Goal: Task Accomplishment & Management: Use online tool/utility

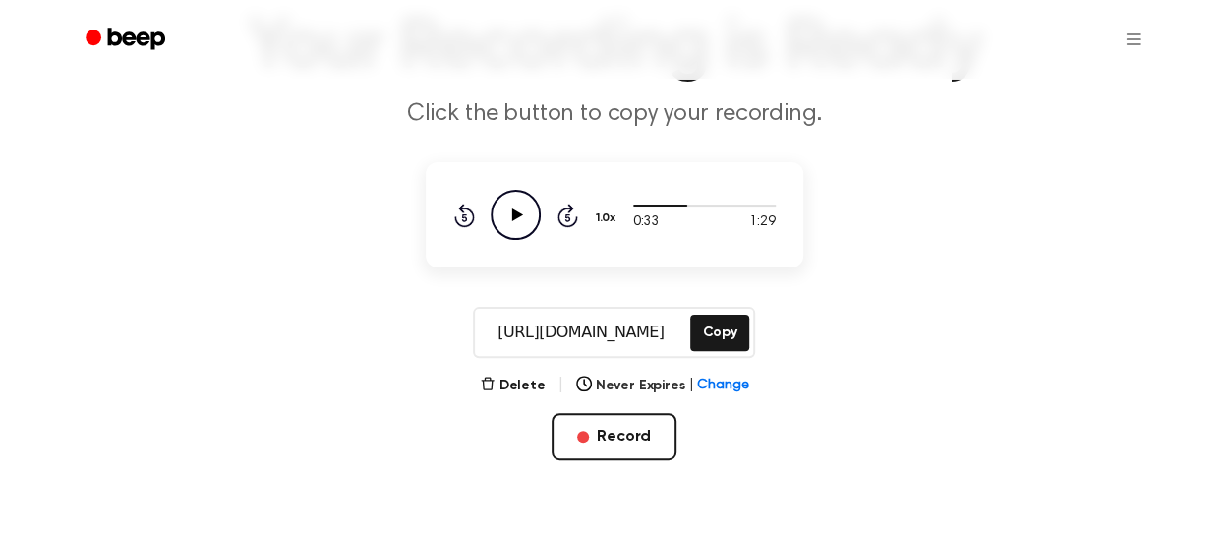
click at [535, 218] on icon "Play Audio" at bounding box center [516, 215] width 50 height 50
click at [1009, 223] on main "Your Recording is Ready Click the button to copy your recording. 0:36 1:29 1.0x…" at bounding box center [614, 212] width 1228 height 716
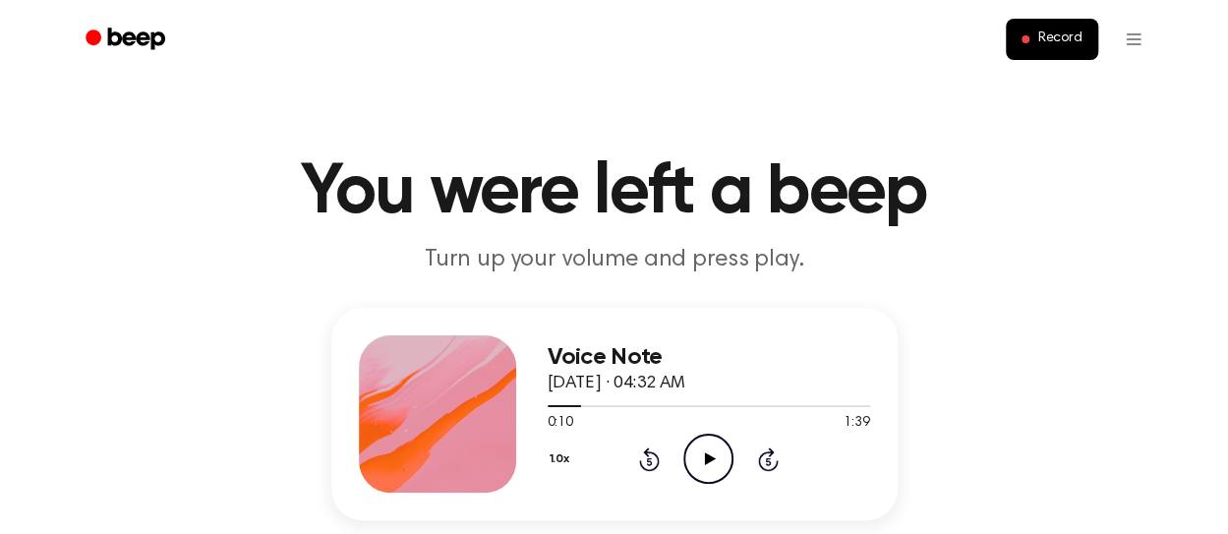
click at [711, 457] on icon at bounding box center [710, 458] width 11 height 13
drag, startPoint x: 576, startPoint y: 408, endPoint x: 547, endPoint y: 408, distance: 29.5
click at [548, 408] on div at bounding box center [709, 405] width 323 height 16
click at [696, 457] on icon "Pause Audio" at bounding box center [708, 459] width 50 height 50
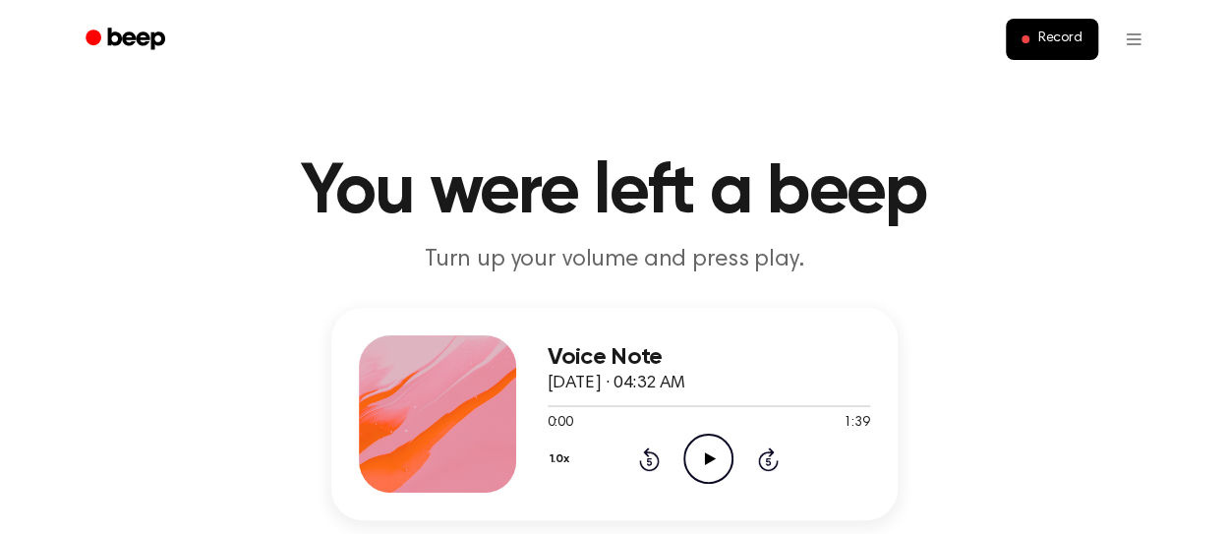
click at [707, 460] on icon at bounding box center [710, 458] width 11 height 13
click at [707, 460] on icon "Pause Audio" at bounding box center [708, 459] width 50 height 50
click at [645, 462] on icon "Rewind 5 seconds" at bounding box center [649, 459] width 22 height 26
click at [711, 457] on icon at bounding box center [710, 458] width 11 height 13
click at [711, 457] on icon at bounding box center [708, 458] width 9 height 13
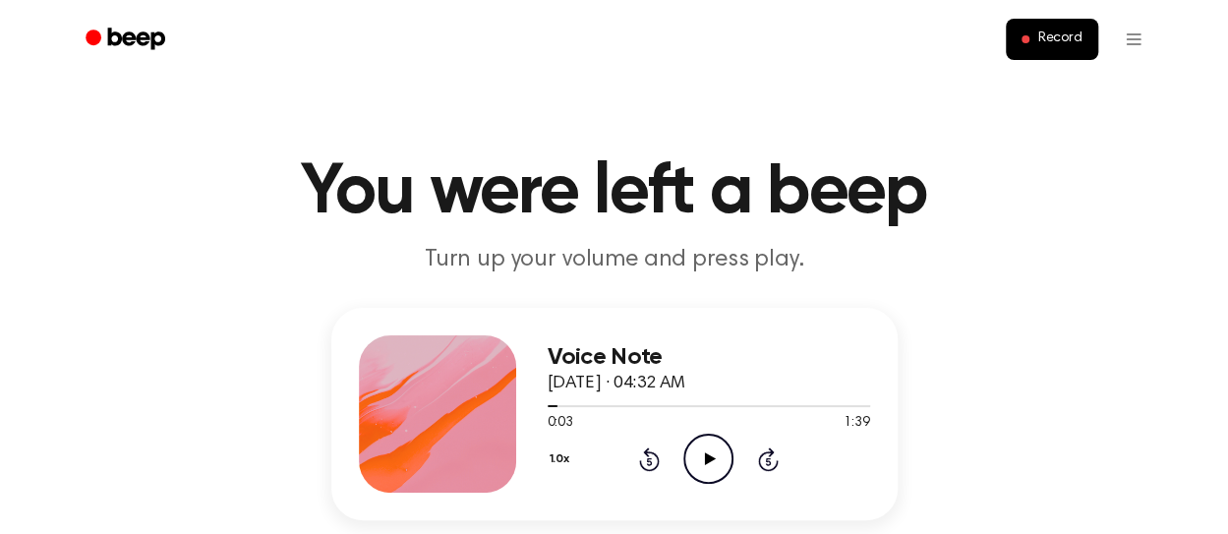
click at [711, 457] on icon at bounding box center [710, 458] width 11 height 13
click at [711, 457] on icon at bounding box center [708, 458] width 9 height 13
click at [711, 457] on icon at bounding box center [710, 458] width 11 height 13
click at [711, 457] on icon at bounding box center [708, 458] width 9 height 13
click at [711, 457] on icon at bounding box center [710, 458] width 11 height 13
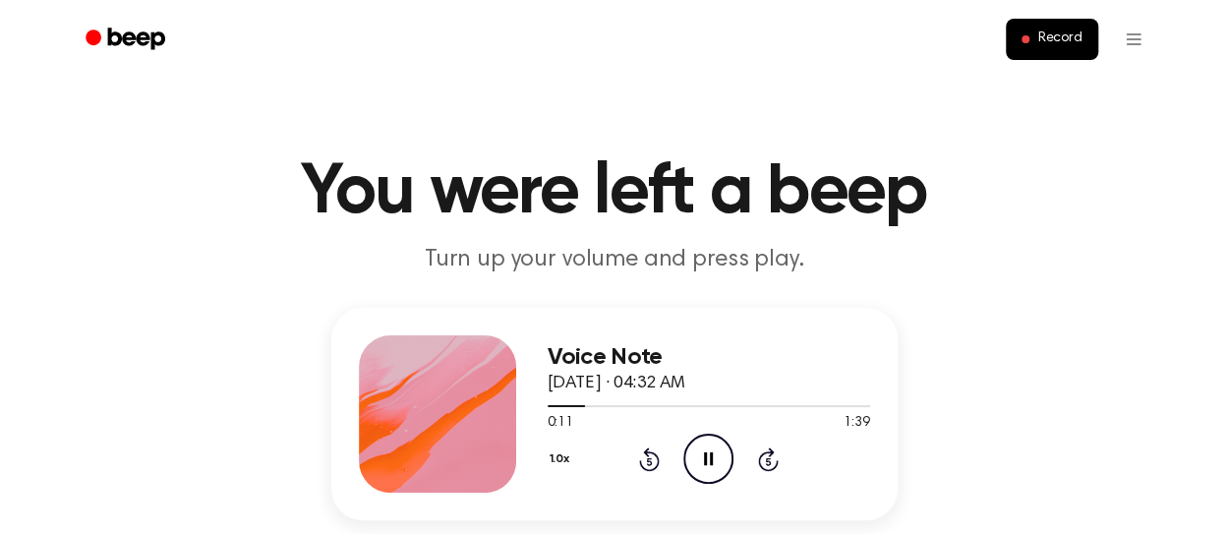
click at [711, 457] on icon at bounding box center [708, 458] width 9 height 13
click at [711, 457] on icon at bounding box center [710, 458] width 11 height 13
click at [711, 457] on icon at bounding box center [708, 458] width 9 height 13
click at [711, 457] on icon at bounding box center [710, 458] width 11 height 13
click at [711, 457] on icon at bounding box center [708, 458] width 9 height 13
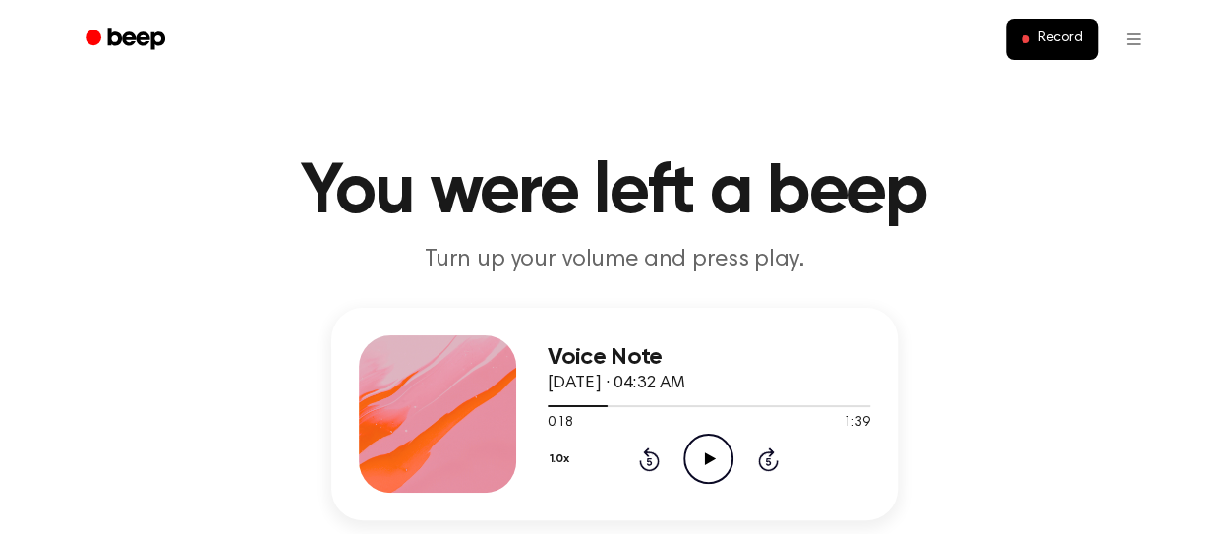
click at [711, 457] on icon at bounding box center [710, 458] width 11 height 13
click at [711, 457] on icon at bounding box center [708, 458] width 9 height 13
click at [711, 457] on icon at bounding box center [710, 458] width 11 height 13
click at [711, 457] on icon at bounding box center [708, 458] width 9 height 13
click at [711, 457] on icon at bounding box center [710, 458] width 11 height 13
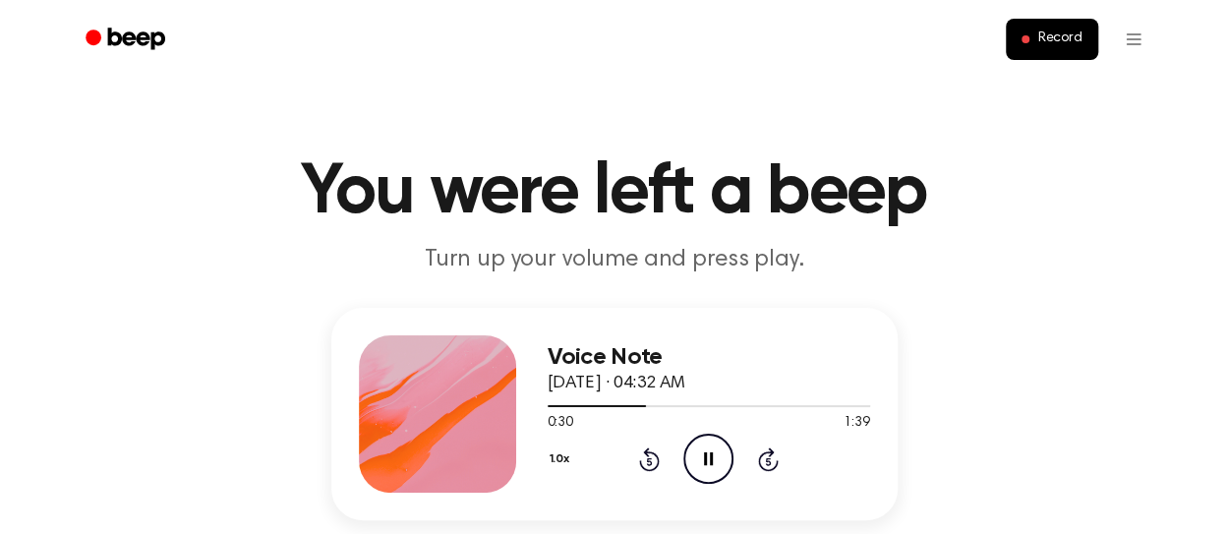
click at [711, 457] on icon at bounding box center [708, 458] width 9 height 13
click at [711, 457] on icon at bounding box center [710, 458] width 11 height 13
click at [711, 457] on icon at bounding box center [708, 458] width 9 height 13
click at [711, 457] on icon at bounding box center [710, 458] width 11 height 13
click at [711, 457] on icon at bounding box center [708, 458] width 9 height 13
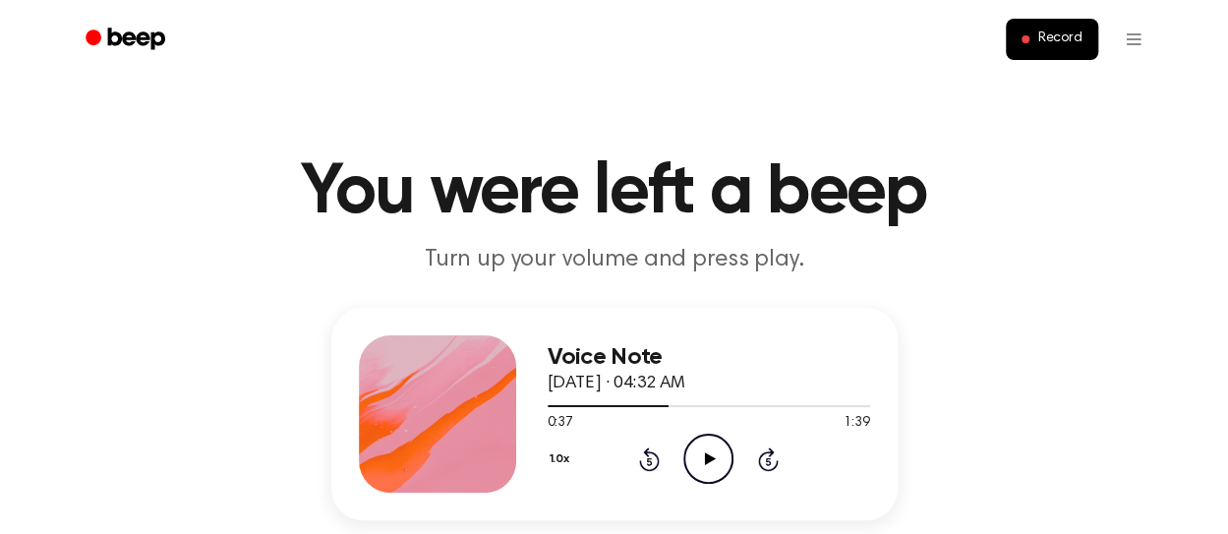
click at [711, 457] on icon at bounding box center [710, 458] width 11 height 13
click at [711, 457] on icon at bounding box center [708, 458] width 9 height 13
click at [711, 457] on icon at bounding box center [710, 458] width 11 height 13
click at [711, 457] on icon at bounding box center [708, 458] width 9 height 13
click at [711, 457] on icon at bounding box center [710, 458] width 11 height 13
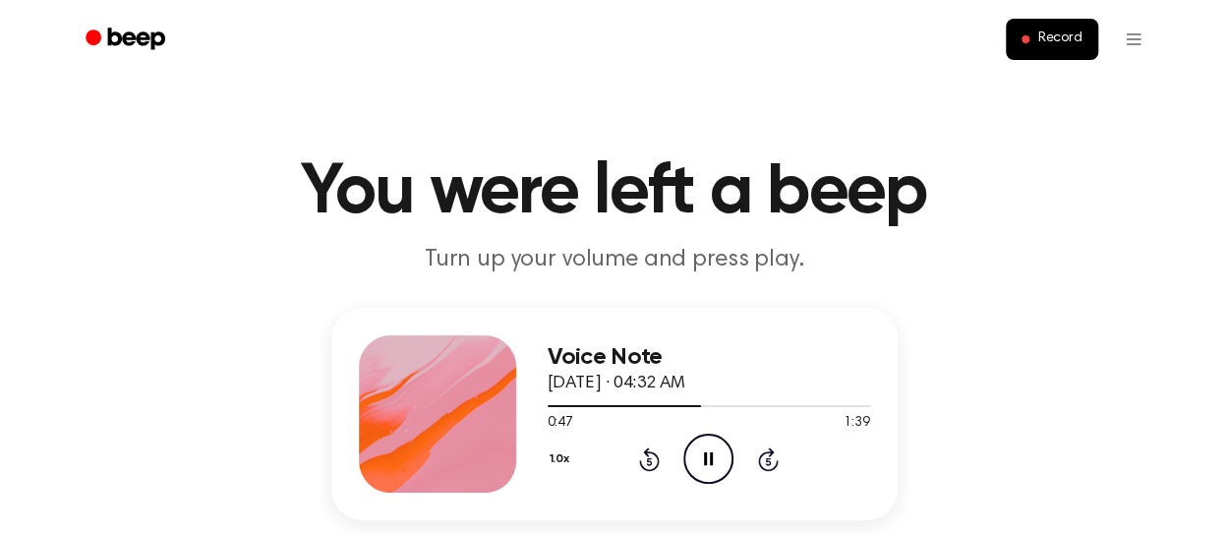
click at [711, 457] on icon at bounding box center [708, 458] width 9 height 13
click at [711, 457] on icon at bounding box center [710, 458] width 11 height 13
click at [711, 457] on icon at bounding box center [708, 458] width 9 height 13
click at [711, 457] on icon at bounding box center [710, 458] width 11 height 13
click at [711, 457] on icon at bounding box center [708, 458] width 9 height 13
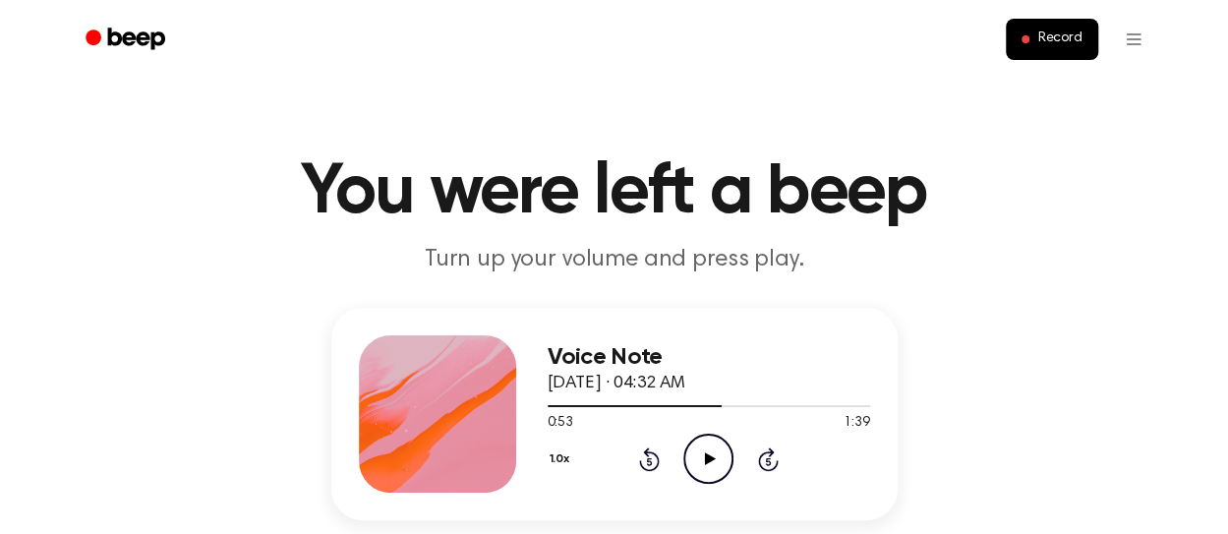
click at [711, 457] on icon at bounding box center [710, 458] width 11 height 13
click at [711, 457] on icon at bounding box center [708, 458] width 9 height 13
click at [711, 457] on icon at bounding box center [710, 458] width 11 height 13
click at [711, 457] on icon at bounding box center [708, 458] width 9 height 13
click at [711, 457] on icon at bounding box center [710, 458] width 11 height 13
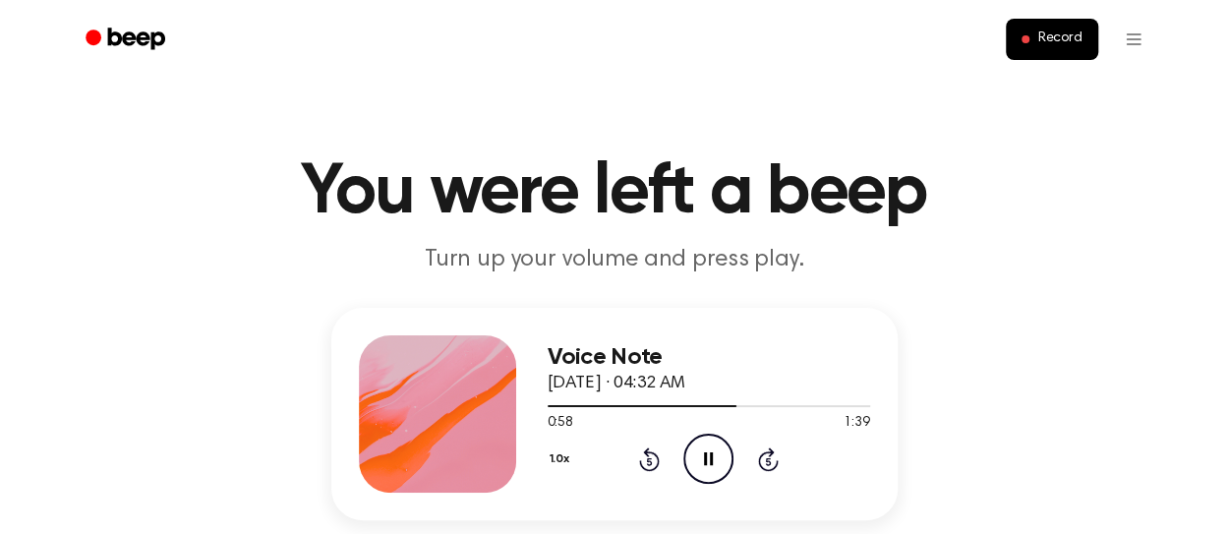
click at [711, 457] on icon at bounding box center [708, 458] width 9 height 13
click at [711, 457] on icon at bounding box center [710, 458] width 11 height 13
click at [711, 457] on icon at bounding box center [708, 458] width 9 height 13
click at [708, 457] on icon at bounding box center [710, 458] width 11 height 13
click at [708, 457] on icon "Pause Audio" at bounding box center [708, 459] width 50 height 50
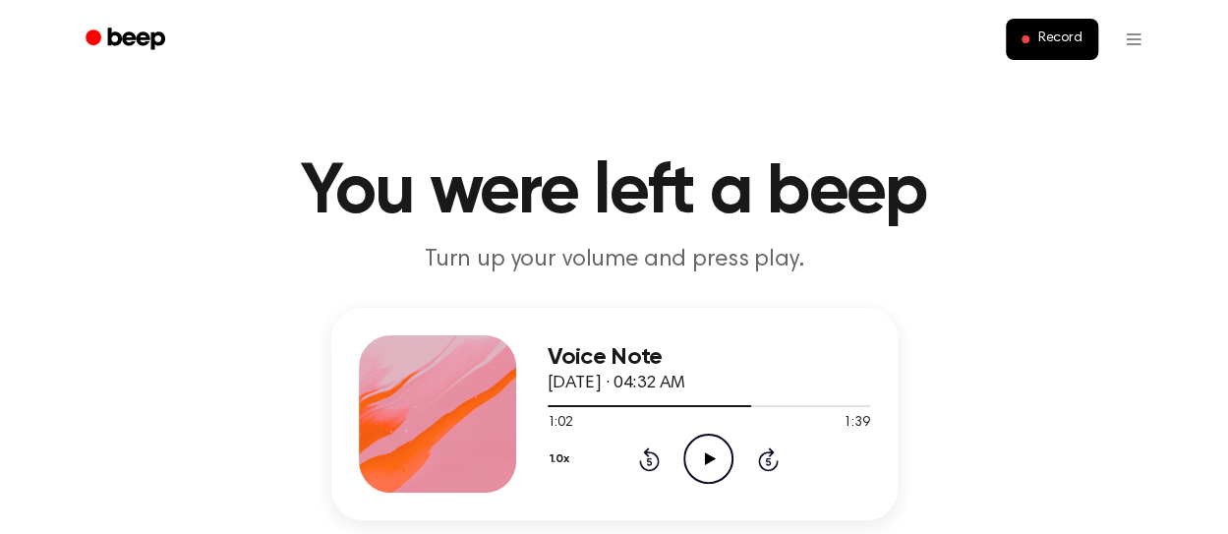
click at [708, 457] on icon at bounding box center [710, 458] width 11 height 13
click at [708, 457] on icon "Pause Audio" at bounding box center [708, 459] width 50 height 50
click at [708, 457] on icon at bounding box center [710, 458] width 11 height 13
click at [708, 457] on icon "Pause Audio" at bounding box center [708, 459] width 50 height 50
click at [708, 457] on icon at bounding box center [710, 458] width 11 height 13
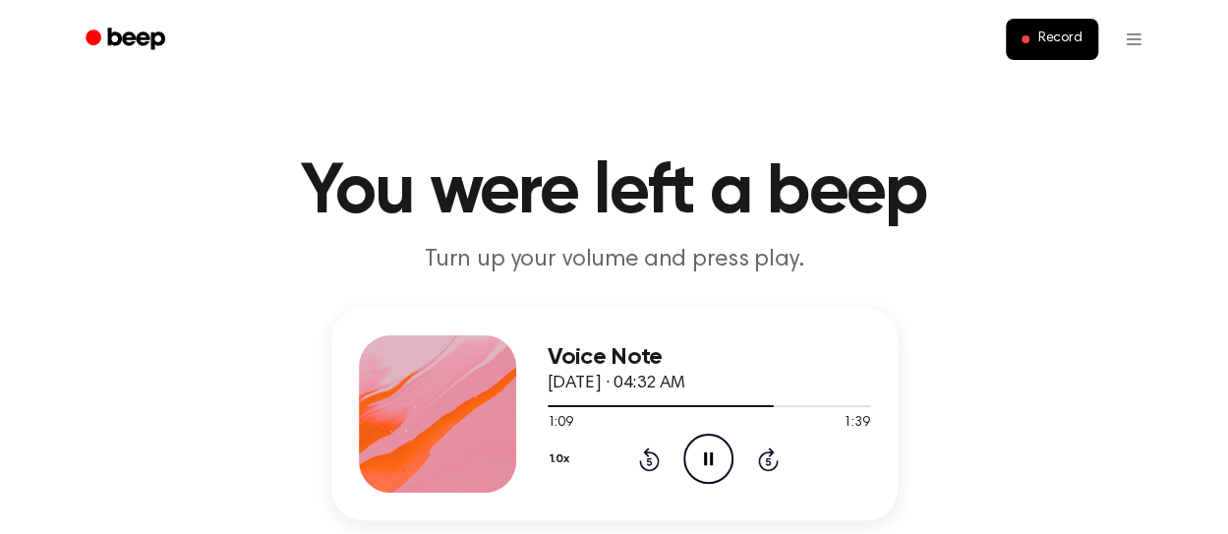
click at [708, 457] on icon "Pause Audio" at bounding box center [708, 459] width 50 height 50
click at [708, 457] on icon at bounding box center [710, 458] width 11 height 13
click at [708, 457] on icon "Pause Audio" at bounding box center [708, 459] width 50 height 50
click at [708, 457] on icon at bounding box center [710, 458] width 11 height 13
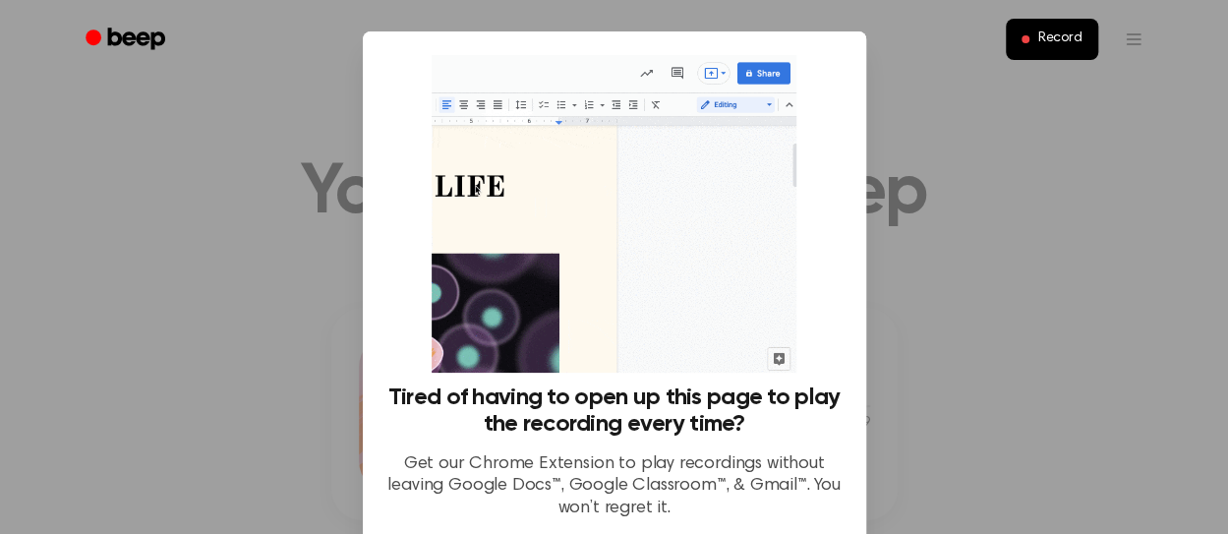
scroll to position [181, 0]
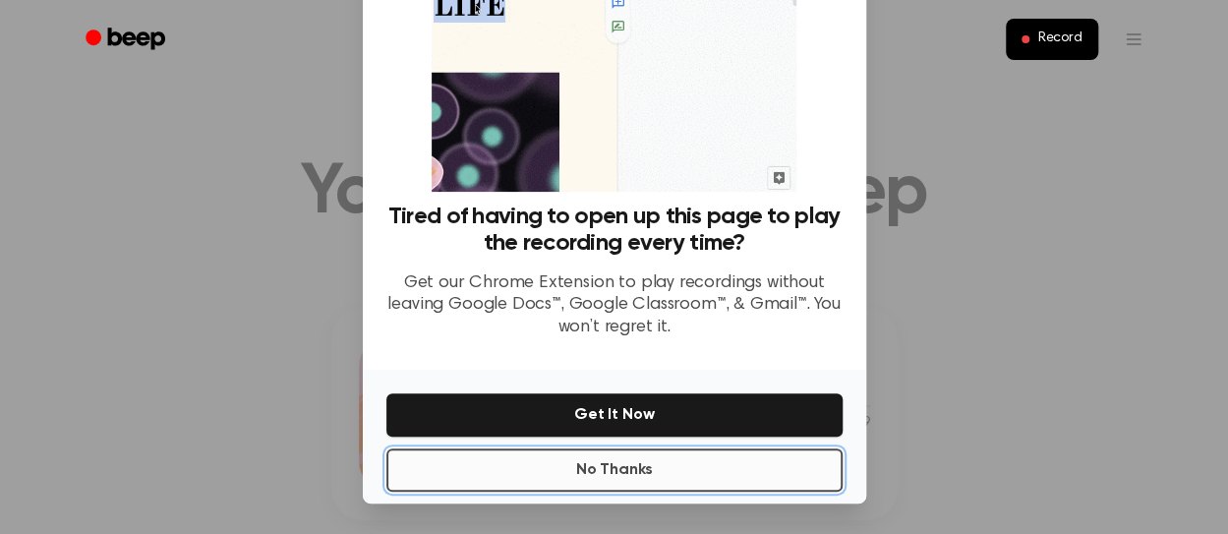
click at [714, 474] on button "No Thanks" at bounding box center [614, 469] width 456 height 43
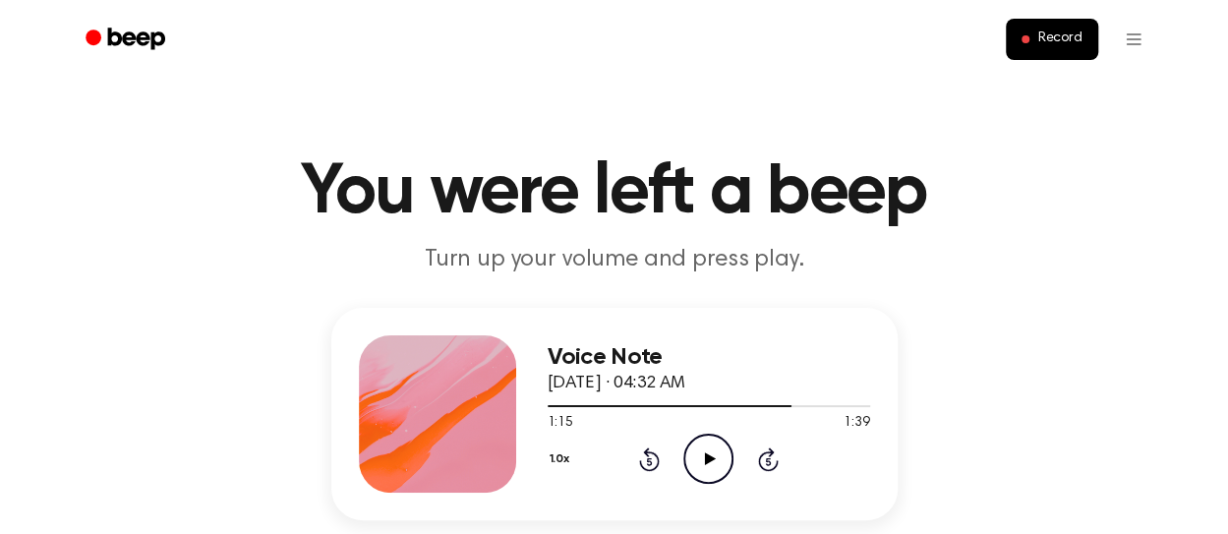
click at [712, 454] on icon "Play Audio" at bounding box center [708, 459] width 50 height 50
click at [712, 454] on icon at bounding box center [708, 458] width 9 height 13
click at [713, 456] on icon "Play Audio" at bounding box center [708, 459] width 50 height 50
click at [714, 447] on icon "Pause Audio" at bounding box center [708, 459] width 50 height 50
click at [714, 447] on icon "Play Audio" at bounding box center [708, 459] width 50 height 50
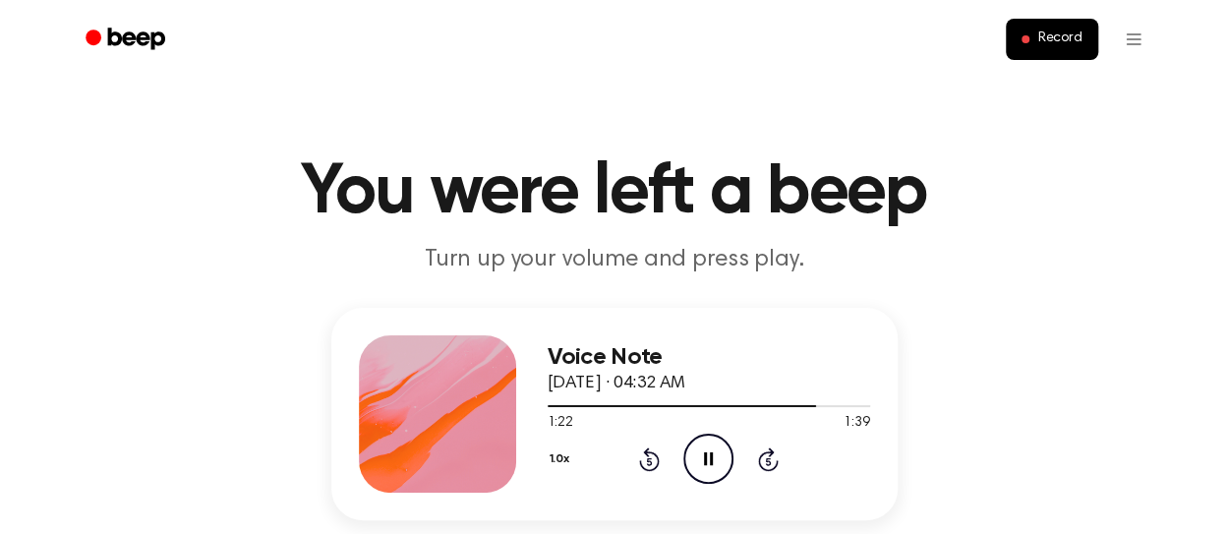
click at [714, 447] on icon "Pause Audio" at bounding box center [708, 459] width 50 height 50
click at [709, 458] on icon at bounding box center [710, 458] width 11 height 13
click at [709, 458] on icon "Pause Audio" at bounding box center [708, 459] width 50 height 50
click at [709, 458] on icon at bounding box center [710, 458] width 11 height 13
click at [709, 458] on icon "Pause Audio" at bounding box center [708, 459] width 50 height 50
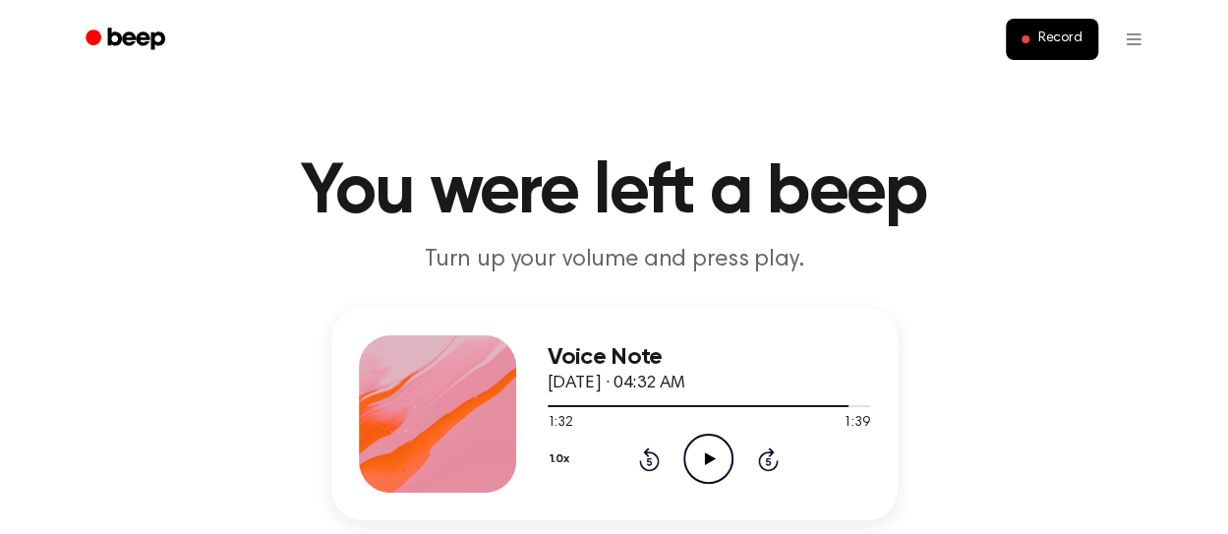
click at [709, 458] on icon at bounding box center [710, 458] width 11 height 13
click at [709, 458] on icon "Pause Audio" at bounding box center [708, 459] width 50 height 50
click at [1054, 48] on button "Record" at bounding box center [1051, 39] width 91 height 41
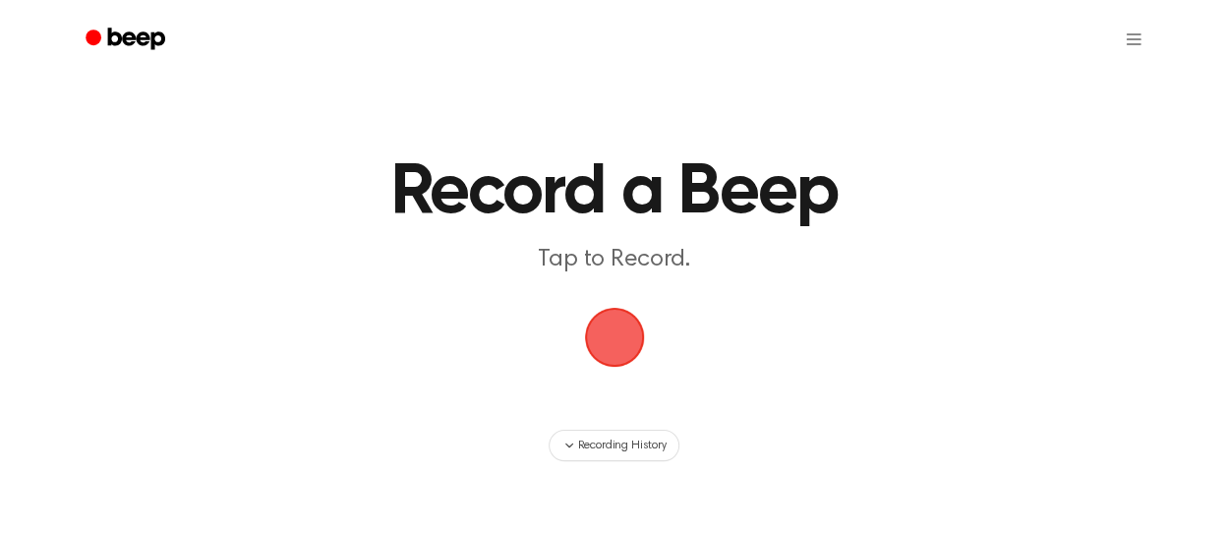
click at [1054, 48] on ul at bounding box center [678, 39] width 959 height 47
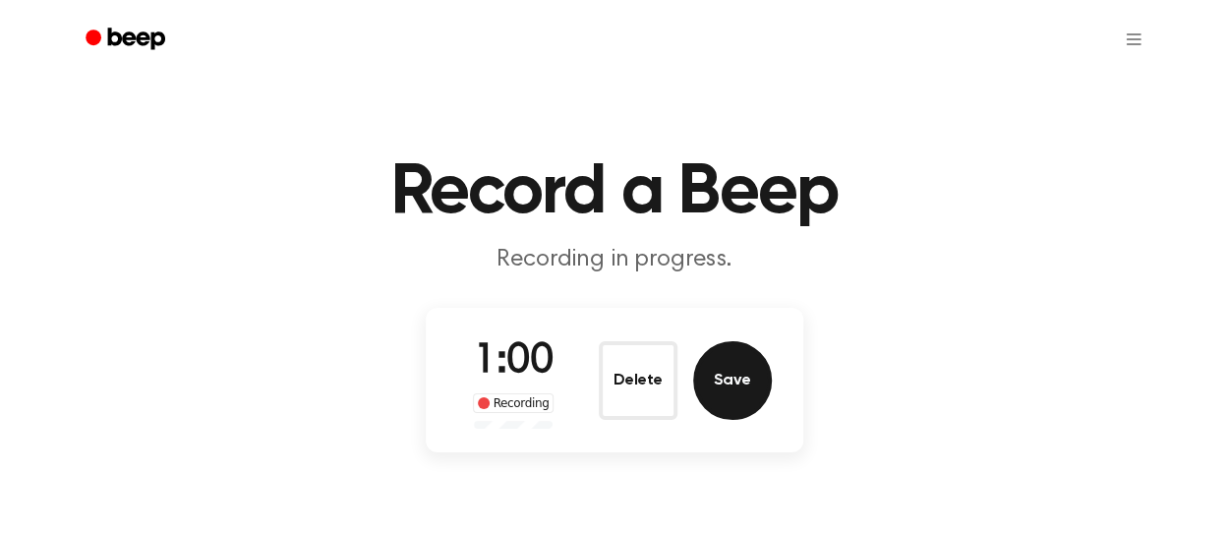
click at [741, 377] on button "Save" at bounding box center [732, 380] width 79 height 79
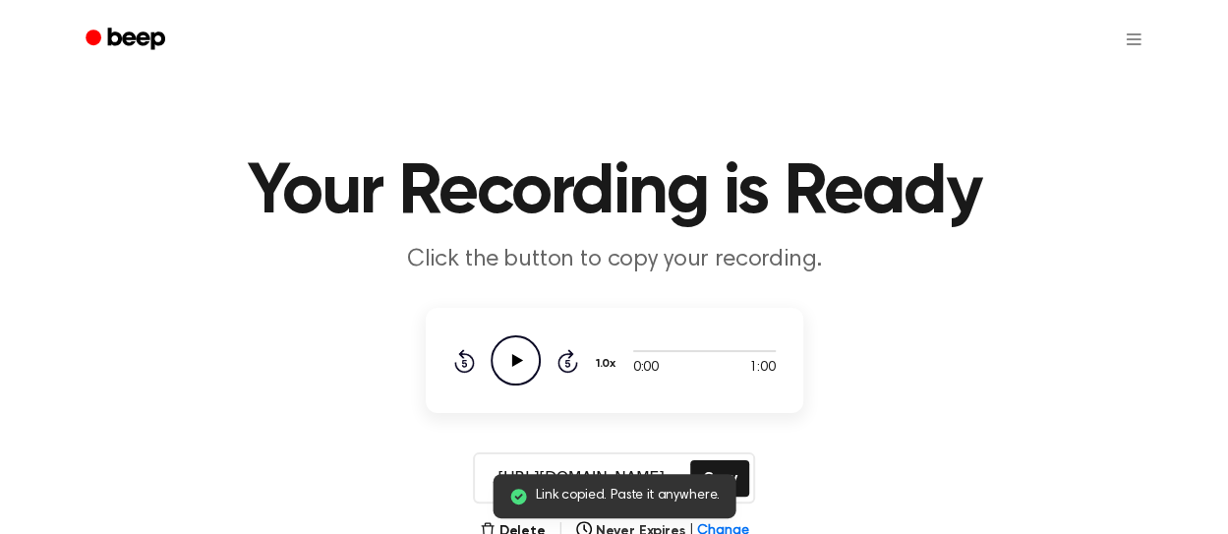
click at [503, 346] on icon "Play Audio" at bounding box center [516, 360] width 50 height 50
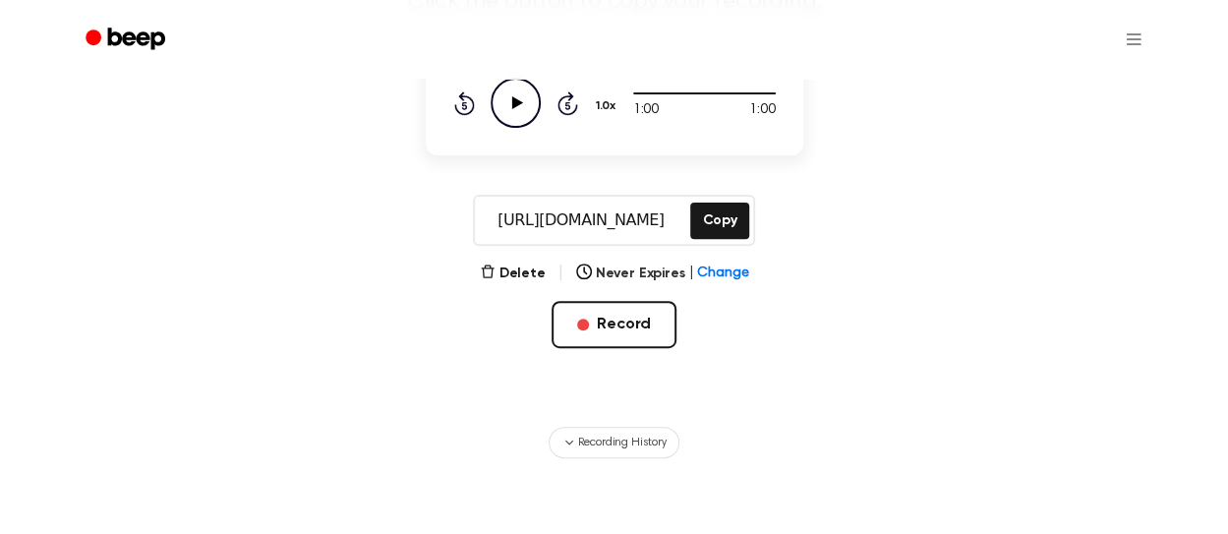
scroll to position [260, 0]
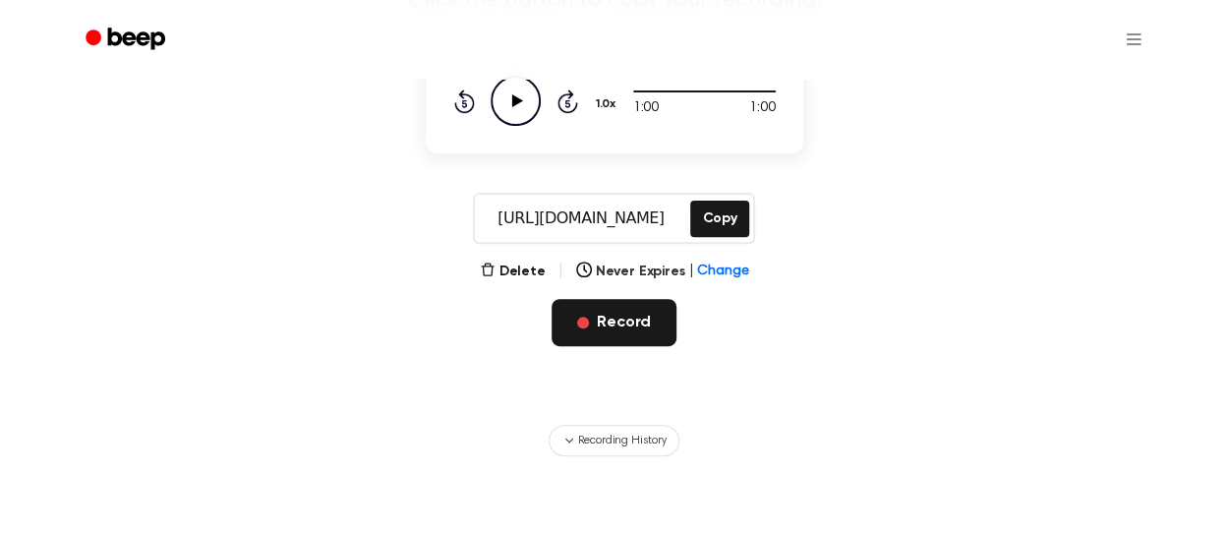
click at [649, 319] on button "Record" at bounding box center [614, 322] width 125 height 47
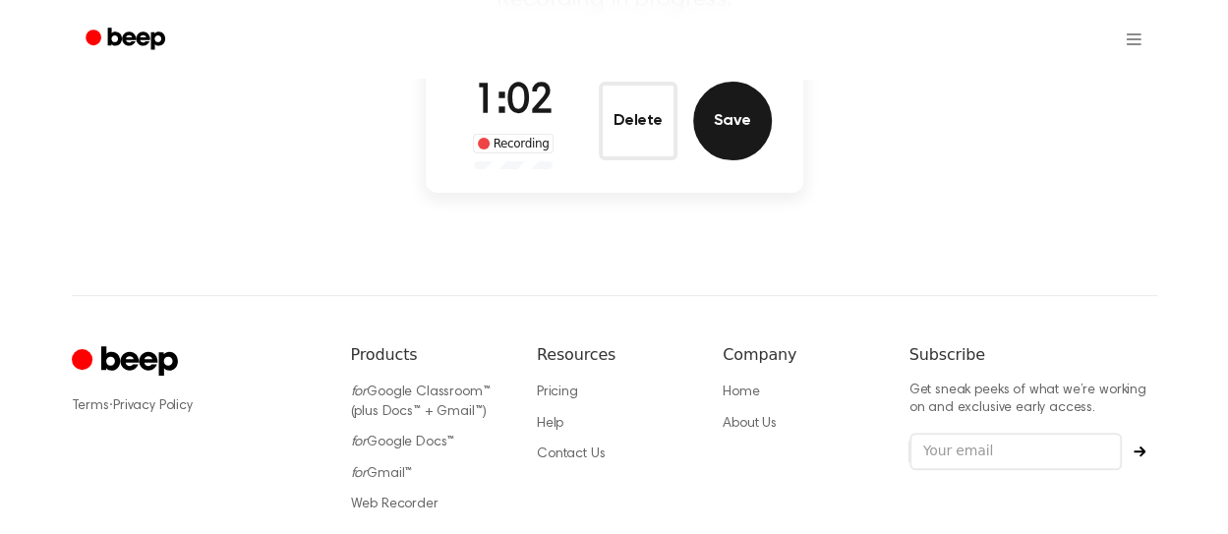
click at [747, 131] on button "Save" at bounding box center [732, 121] width 79 height 79
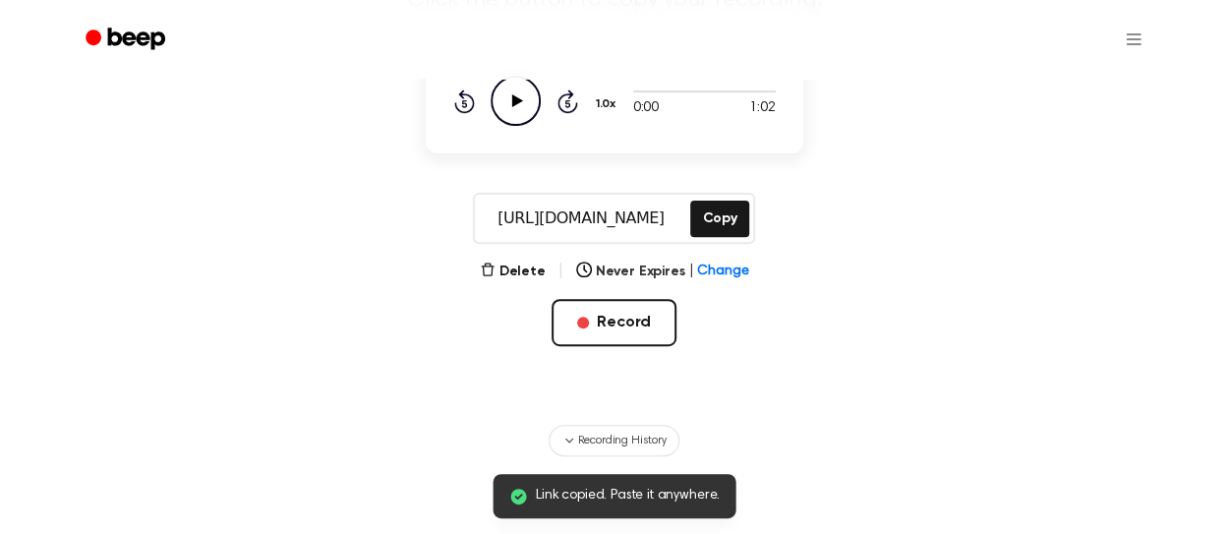
click at [517, 95] on icon "Play Audio" at bounding box center [516, 101] width 50 height 50
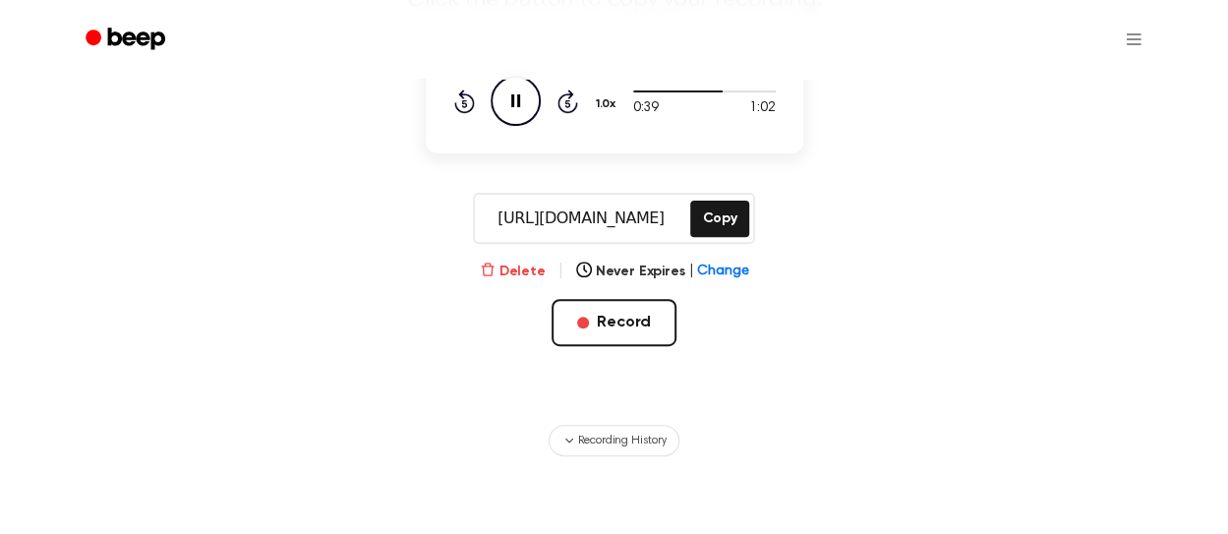
click at [523, 271] on button "Delete" at bounding box center [513, 272] width 66 height 21
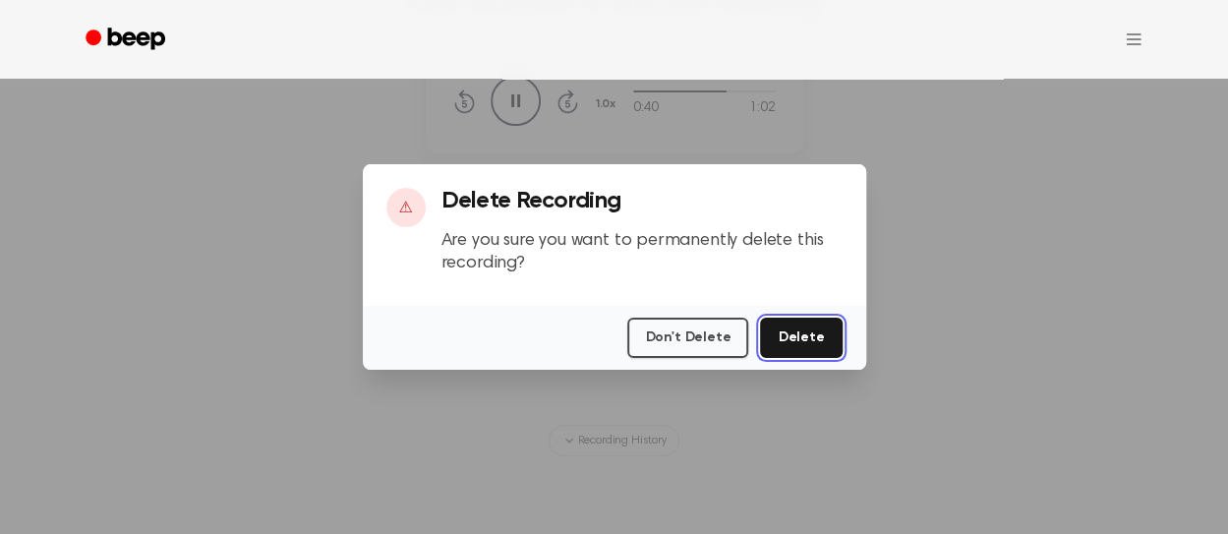
click at [806, 335] on button "Delete" at bounding box center [801, 338] width 82 height 40
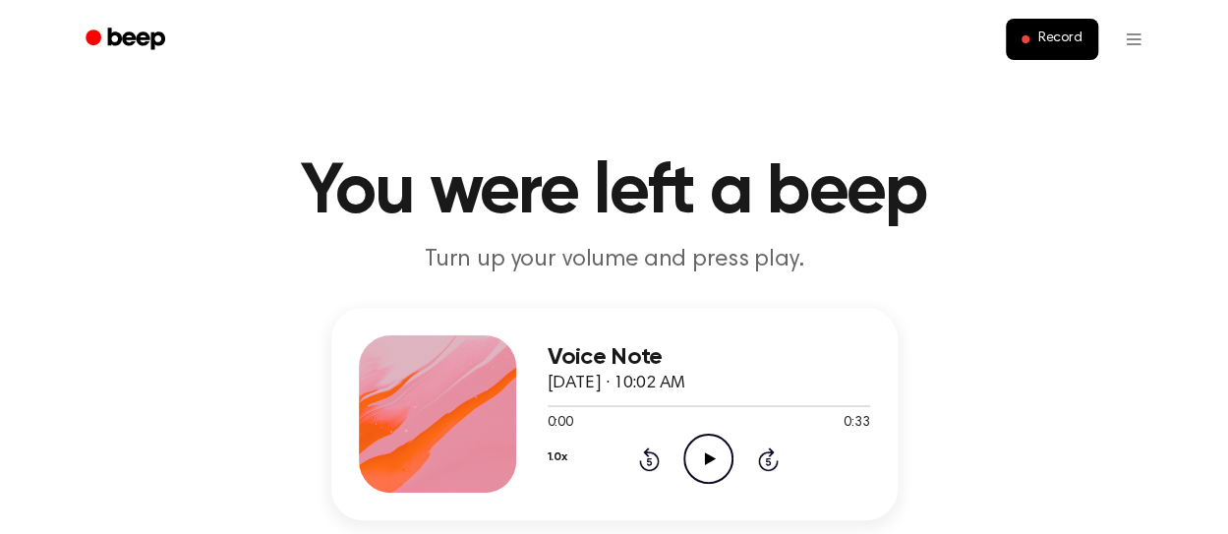
click at [698, 461] on icon "Play Audio" at bounding box center [708, 459] width 50 height 50
click at [696, 463] on icon "Pause Audio" at bounding box center [708, 459] width 50 height 50
click at [649, 461] on icon at bounding box center [649, 461] width 5 height 8
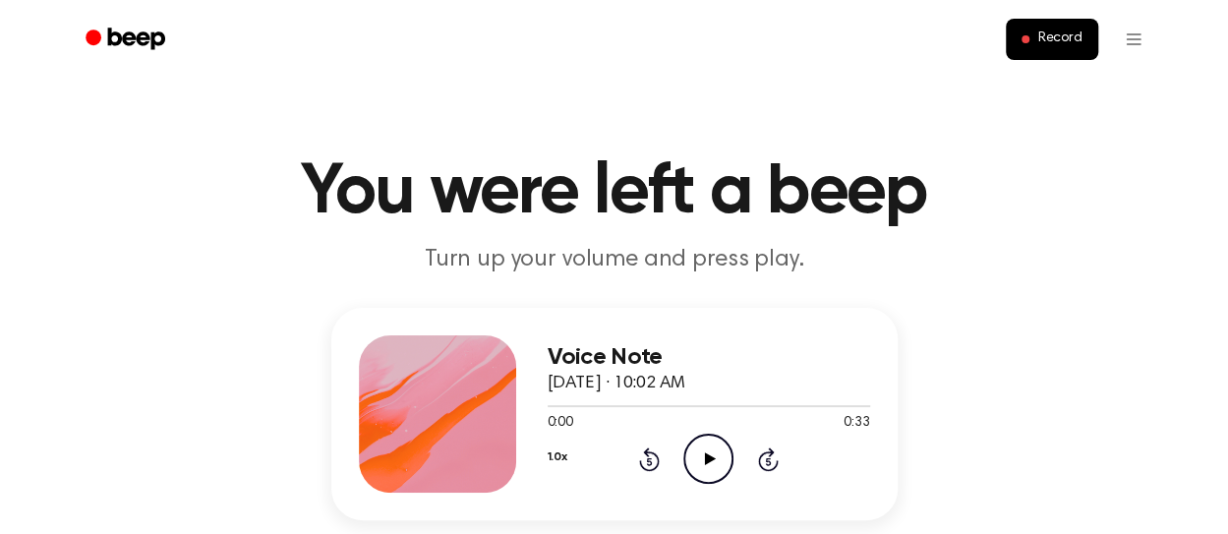
click at [712, 463] on icon "Play Audio" at bounding box center [708, 459] width 50 height 50
click at [712, 463] on icon at bounding box center [708, 458] width 9 height 13
click at [712, 463] on icon "Play Audio" at bounding box center [708, 459] width 50 height 50
click at [712, 463] on icon at bounding box center [708, 458] width 9 height 13
click at [712, 463] on icon "Play Audio" at bounding box center [708, 459] width 50 height 50
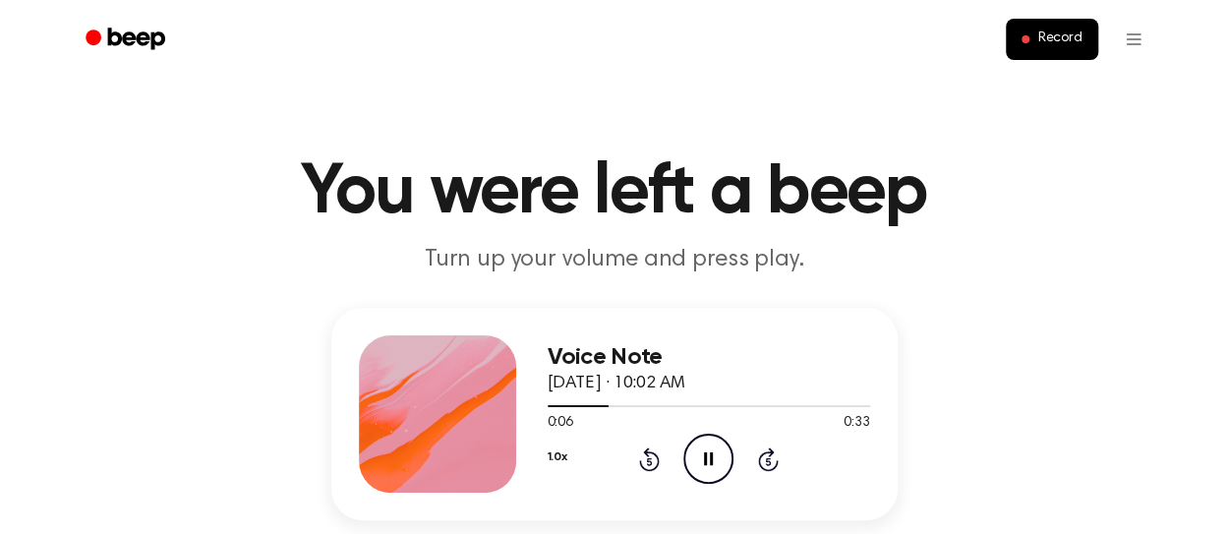
click at [712, 463] on icon at bounding box center [708, 458] width 9 height 13
click at [712, 463] on icon "Play Audio" at bounding box center [708, 459] width 50 height 50
click at [712, 463] on icon at bounding box center [708, 458] width 9 height 13
click at [706, 464] on icon "Play Audio" at bounding box center [708, 459] width 50 height 50
click at [705, 465] on icon at bounding box center [708, 458] width 9 height 13
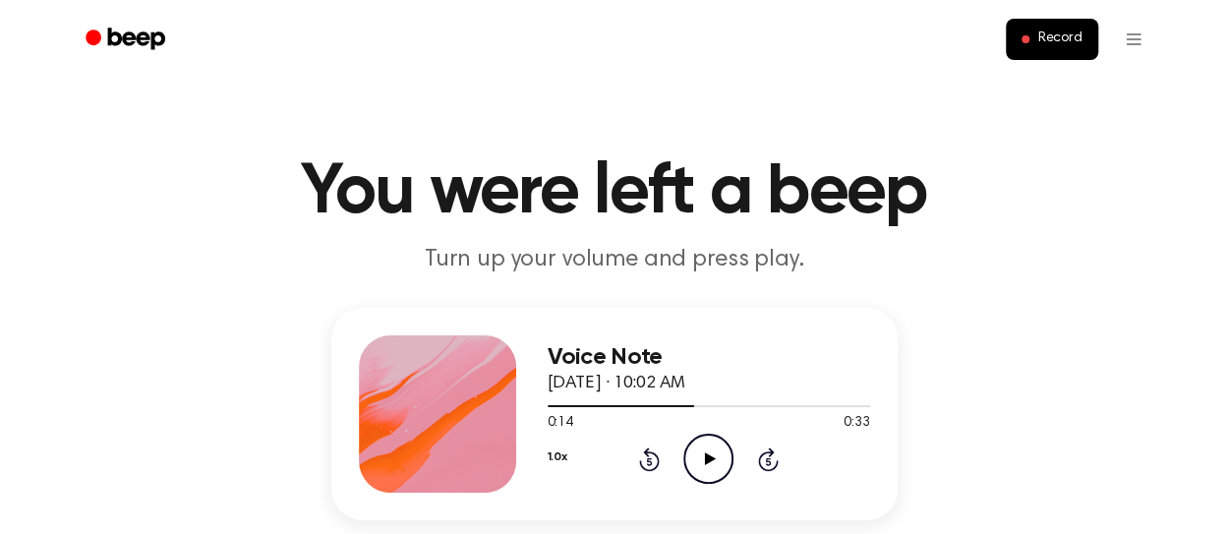
click at [703, 465] on icon "Play Audio" at bounding box center [708, 459] width 50 height 50
click at [703, 465] on icon "Pause Audio" at bounding box center [708, 459] width 50 height 50
click at [703, 465] on icon "Play Audio" at bounding box center [708, 459] width 50 height 50
click at [703, 465] on icon "Pause Audio" at bounding box center [708, 459] width 50 height 50
click at [703, 465] on icon "Play Audio" at bounding box center [708, 459] width 50 height 50
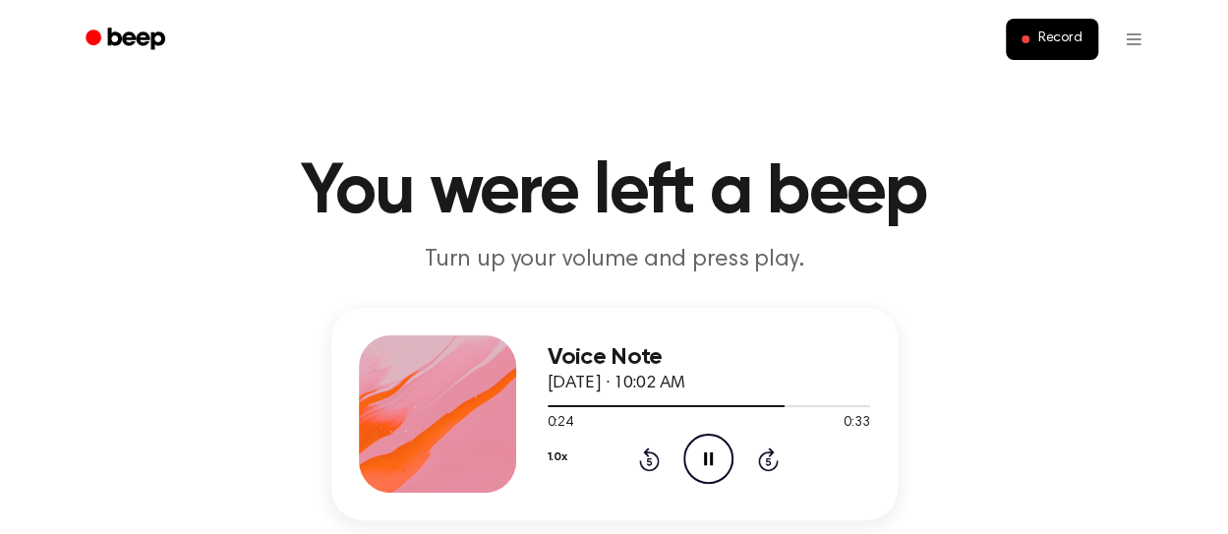
click at [703, 465] on icon "Pause Audio" at bounding box center [708, 459] width 50 height 50
click at [703, 465] on icon "Play Audio" at bounding box center [708, 459] width 50 height 50
click at [703, 465] on icon "Pause Audio" at bounding box center [708, 459] width 50 height 50
click at [703, 465] on icon "Play Audio" at bounding box center [708, 459] width 50 height 50
click at [703, 465] on icon "Pause Audio" at bounding box center [708, 459] width 50 height 50
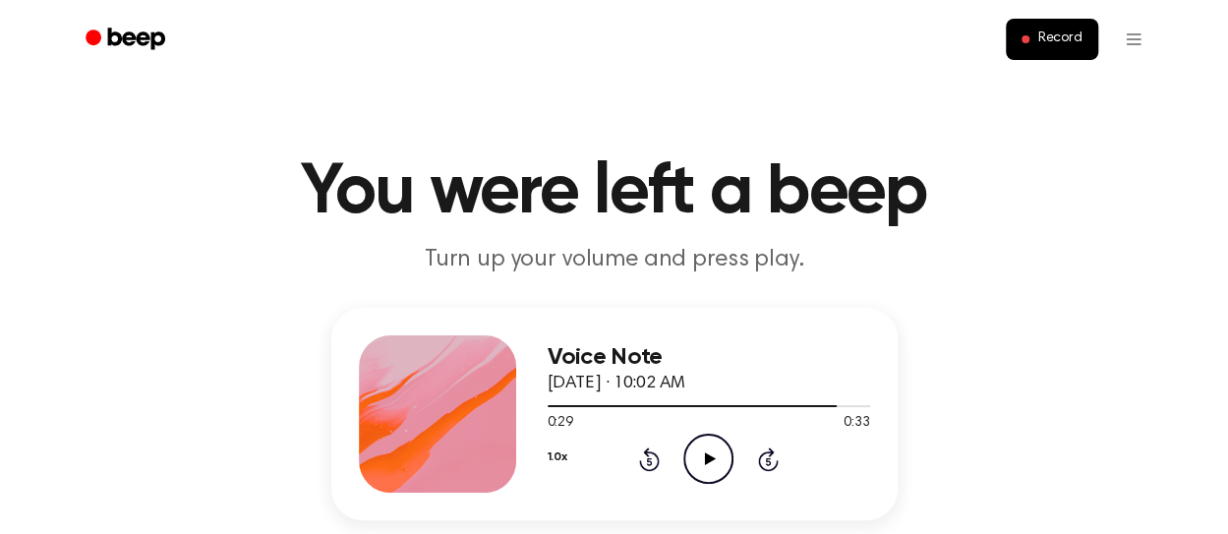
click at [703, 465] on icon "Play Audio" at bounding box center [708, 459] width 50 height 50
click at [703, 465] on icon "Pause Audio" at bounding box center [708, 459] width 50 height 50
click at [640, 457] on icon "Rewind 5 seconds" at bounding box center [649, 459] width 22 height 26
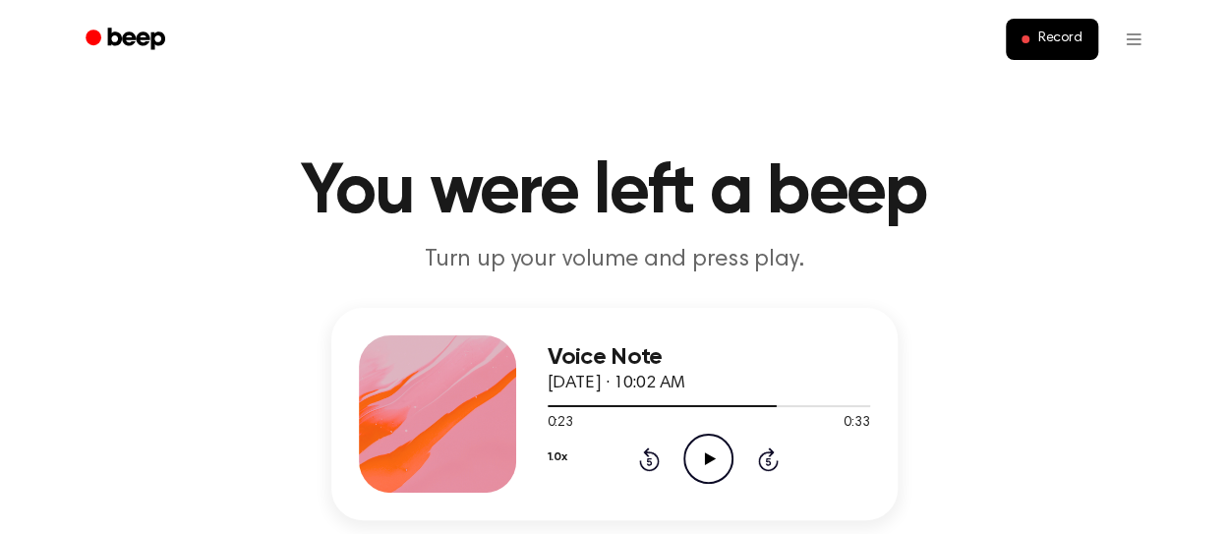
click at [640, 457] on icon "Rewind 5 seconds" at bounding box center [649, 459] width 22 height 26
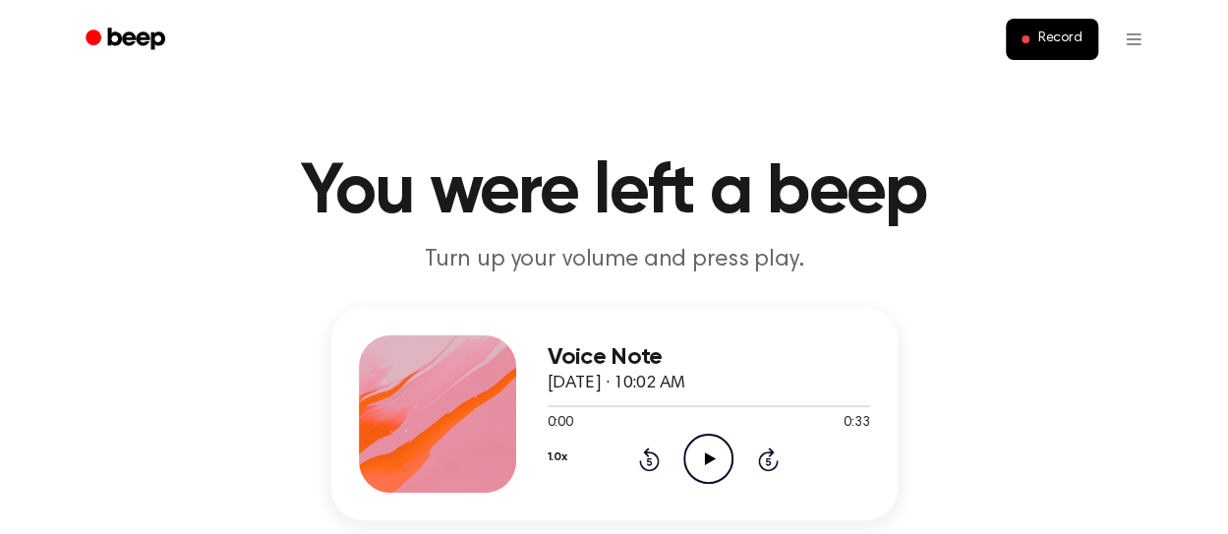
click at [640, 457] on icon "Rewind 5 seconds" at bounding box center [649, 459] width 22 height 26
click at [695, 457] on icon "Play Audio" at bounding box center [708, 459] width 50 height 50
click at [709, 457] on icon "Pause Audio" at bounding box center [708, 459] width 50 height 50
click at [709, 457] on icon at bounding box center [710, 458] width 11 height 13
click at [709, 457] on icon "Pause Audio" at bounding box center [708, 459] width 50 height 50
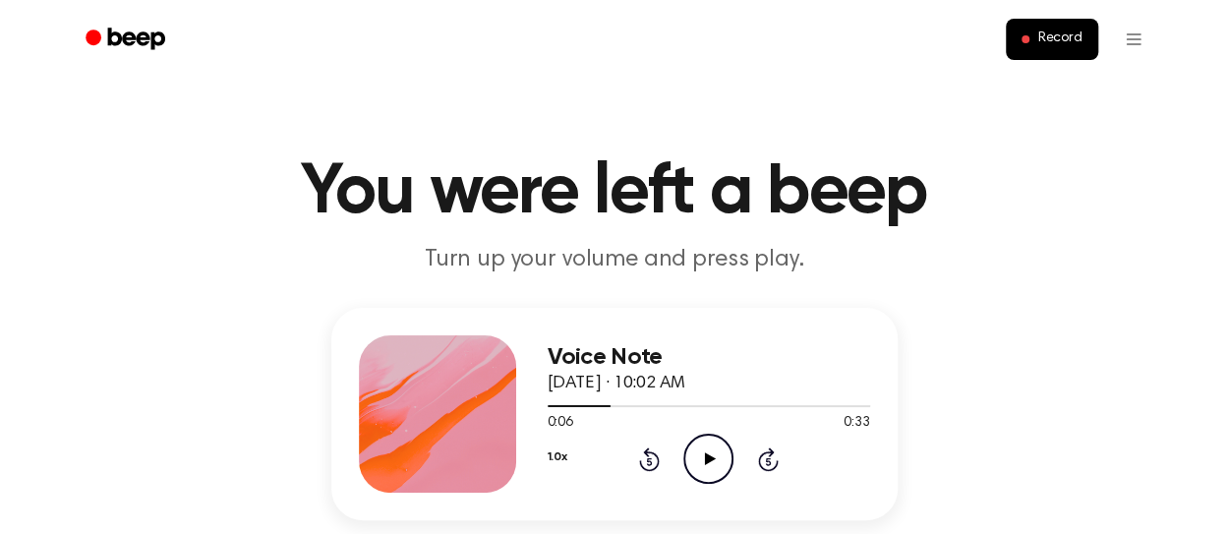
click at [709, 457] on icon at bounding box center [710, 458] width 11 height 13
click at [709, 457] on icon "Pause Audio" at bounding box center [708, 459] width 50 height 50
click at [709, 457] on icon at bounding box center [710, 458] width 11 height 13
click at [709, 457] on icon "Pause Audio" at bounding box center [708, 459] width 50 height 50
click at [709, 457] on icon at bounding box center [710, 458] width 11 height 13
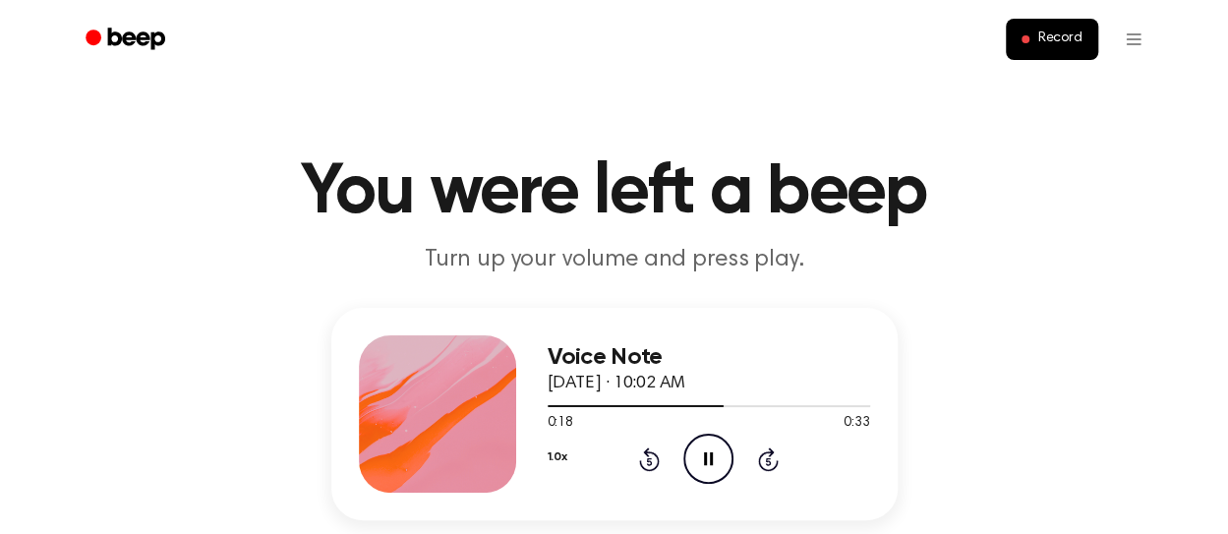
click at [709, 457] on icon "Pause Audio" at bounding box center [708, 459] width 50 height 50
click at [709, 457] on icon at bounding box center [710, 458] width 11 height 13
click at [709, 457] on icon "Pause Audio" at bounding box center [708, 459] width 50 height 50
click at [709, 457] on icon at bounding box center [710, 458] width 11 height 13
click at [709, 457] on icon "Pause Audio" at bounding box center [708, 459] width 50 height 50
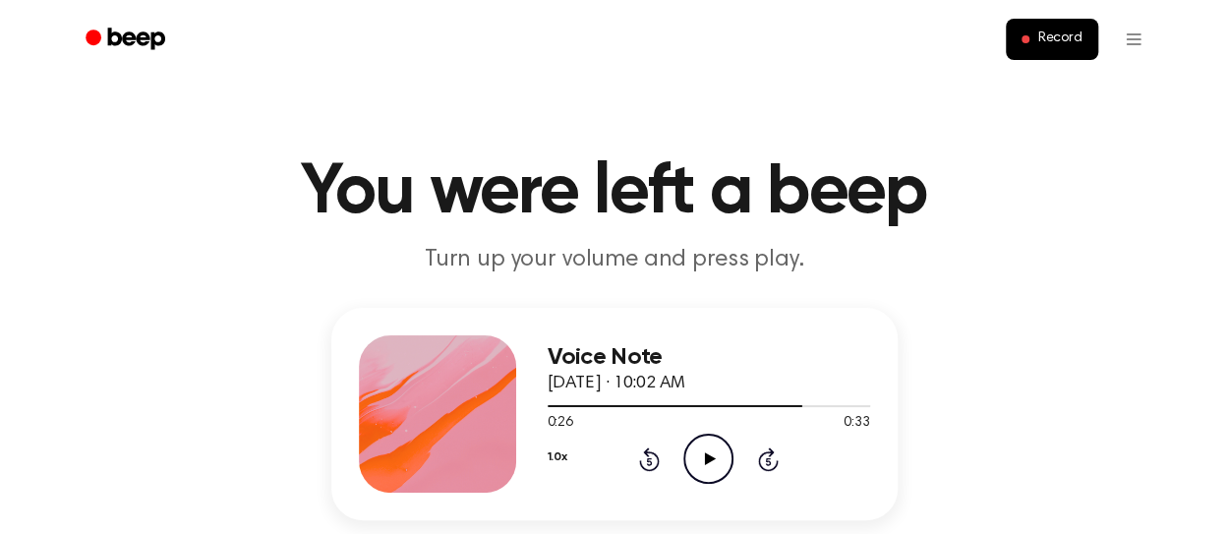
click at [709, 457] on icon at bounding box center [710, 458] width 11 height 13
click at [709, 457] on icon "Pause Audio" at bounding box center [708, 459] width 50 height 50
click at [709, 457] on icon at bounding box center [710, 458] width 11 height 13
click at [709, 457] on icon "Pause Audio" at bounding box center [708, 459] width 50 height 50
click at [709, 457] on icon at bounding box center [710, 458] width 11 height 13
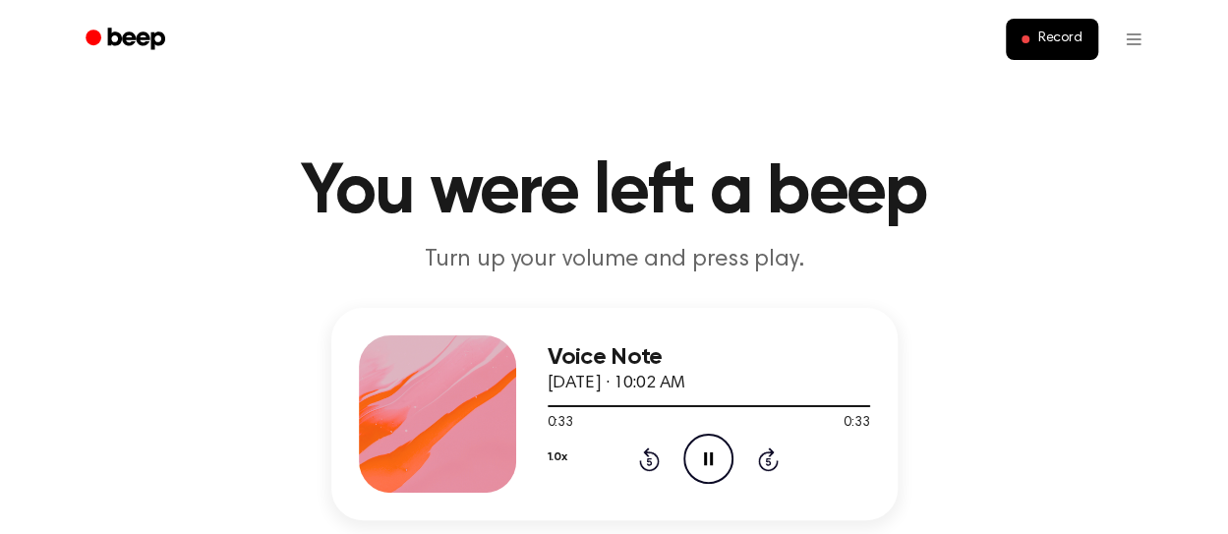
click at [709, 457] on icon "Pause Audio" at bounding box center [708, 459] width 50 height 50
click at [644, 454] on icon "Rewind 5 seconds" at bounding box center [649, 459] width 22 height 26
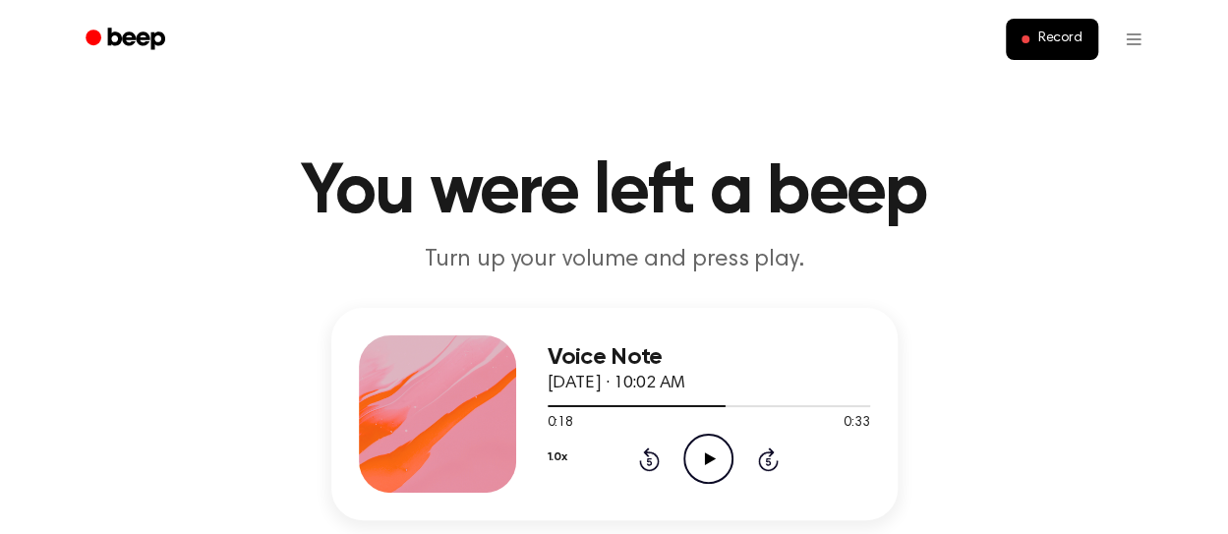
click at [644, 454] on icon "Rewind 5 seconds" at bounding box center [649, 459] width 22 height 26
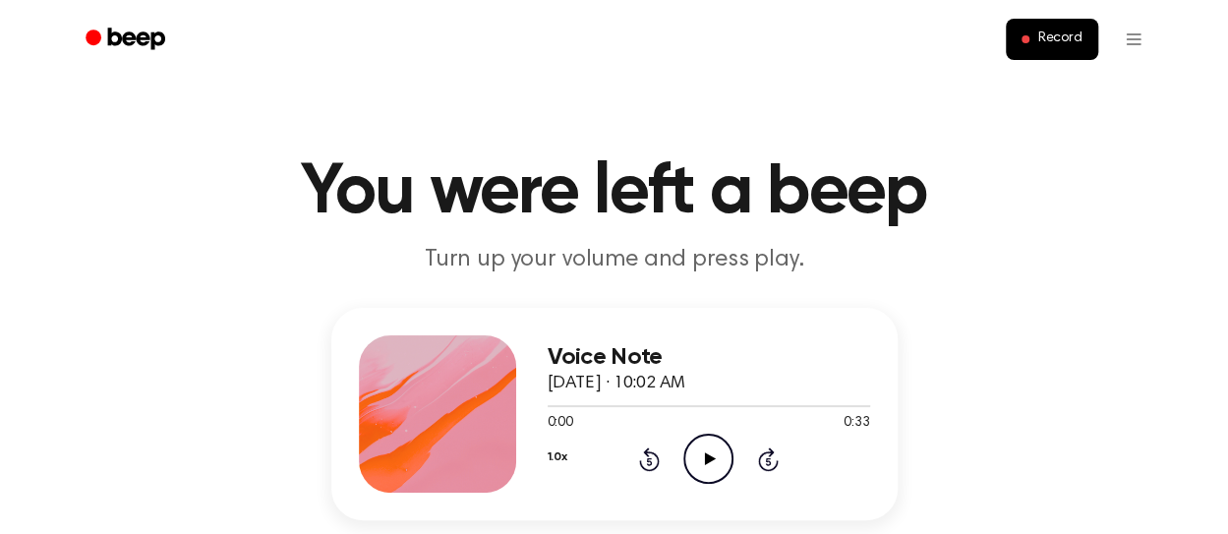
click at [705, 453] on icon at bounding box center [710, 458] width 11 height 13
click at [704, 453] on icon at bounding box center [708, 458] width 9 height 13
click at [705, 453] on icon at bounding box center [710, 458] width 11 height 13
click at [704, 453] on icon at bounding box center [708, 458] width 9 height 13
click at [705, 453] on icon at bounding box center [710, 458] width 11 height 13
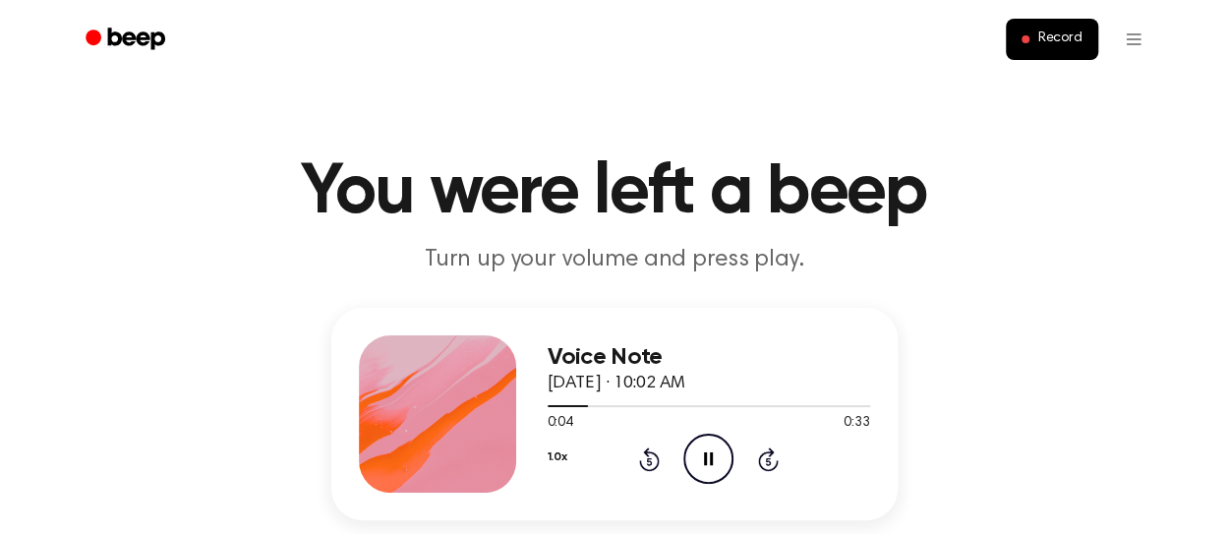
click at [704, 453] on icon at bounding box center [708, 458] width 9 height 13
click at [705, 453] on icon at bounding box center [710, 458] width 11 height 13
click at [704, 453] on icon at bounding box center [708, 458] width 9 height 13
click at [705, 453] on icon at bounding box center [710, 458] width 11 height 13
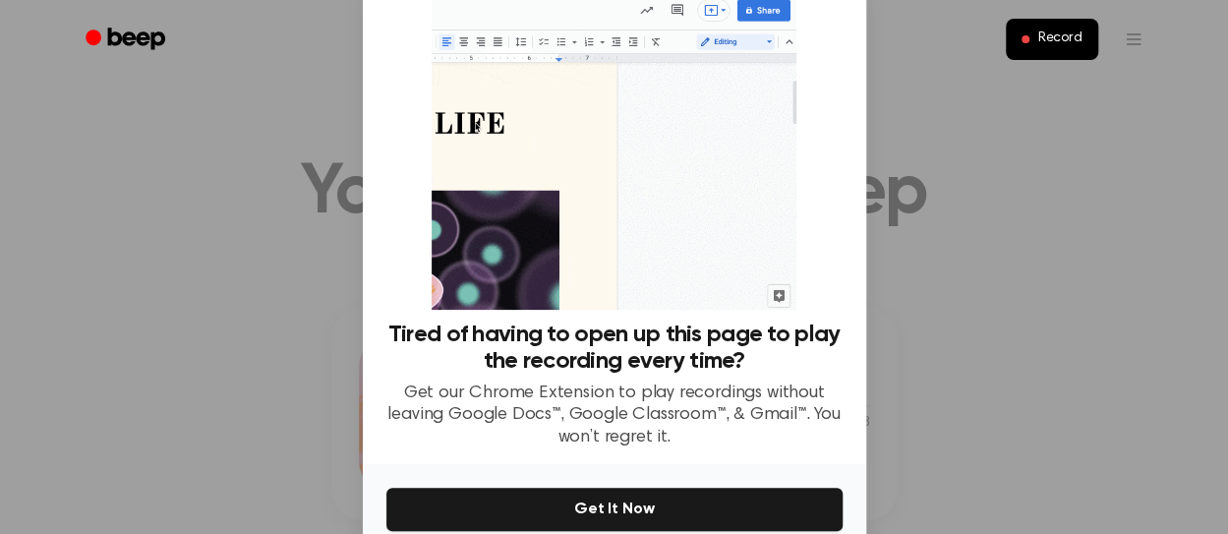
scroll to position [157, 0]
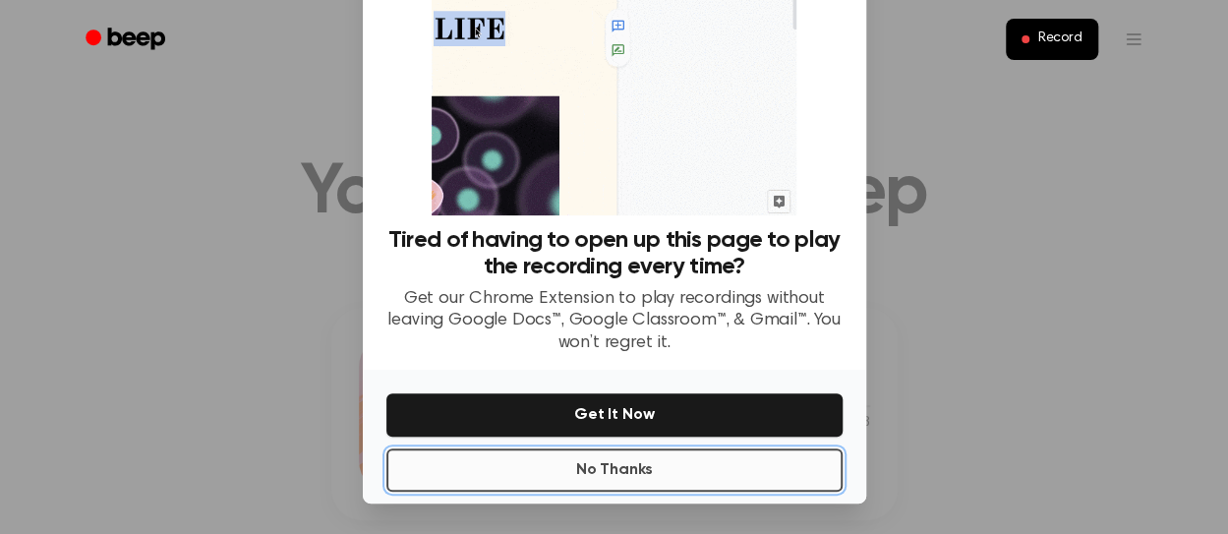
click at [645, 475] on button "No Thanks" at bounding box center [614, 469] width 456 height 43
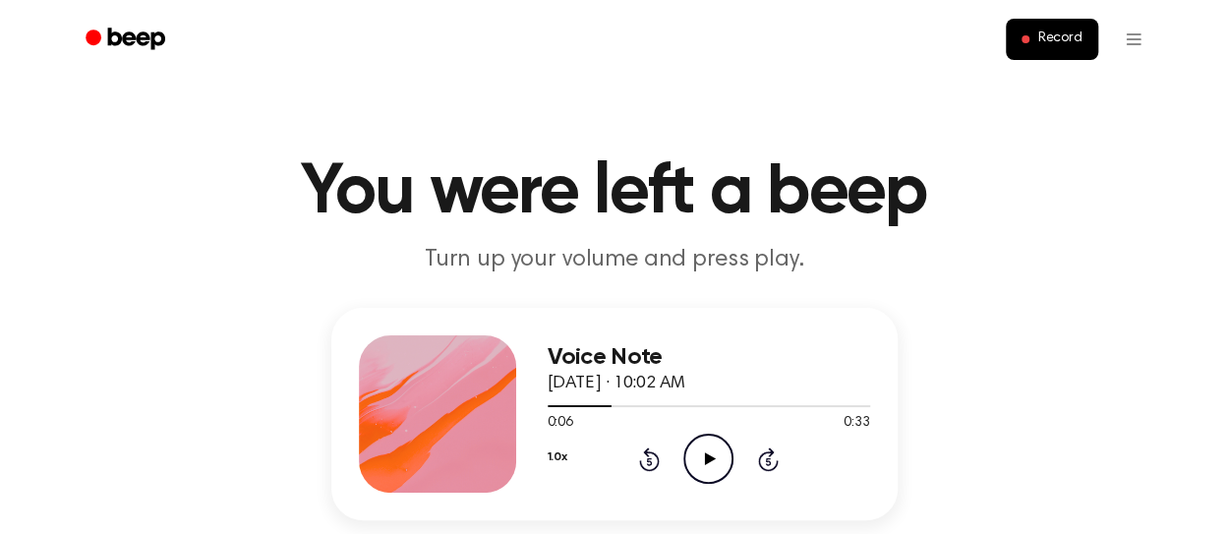
click at [724, 445] on icon "Play Audio" at bounding box center [708, 459] width 50 height 50
click at [724, 445] on icon "Pause Audio" at bounding box center [708, 459] width 50 height 50
click at [724, 445] on icon "Play Audio" at bounding box center [708, 459] width 50 height 50
click at [724, 445] on icon "Pause Audio" at bounding box center [708, 459] width 50 height 50
click at [699, 447] on icon "Play Audio" at bounding box center [708, 459] width 50 height 50
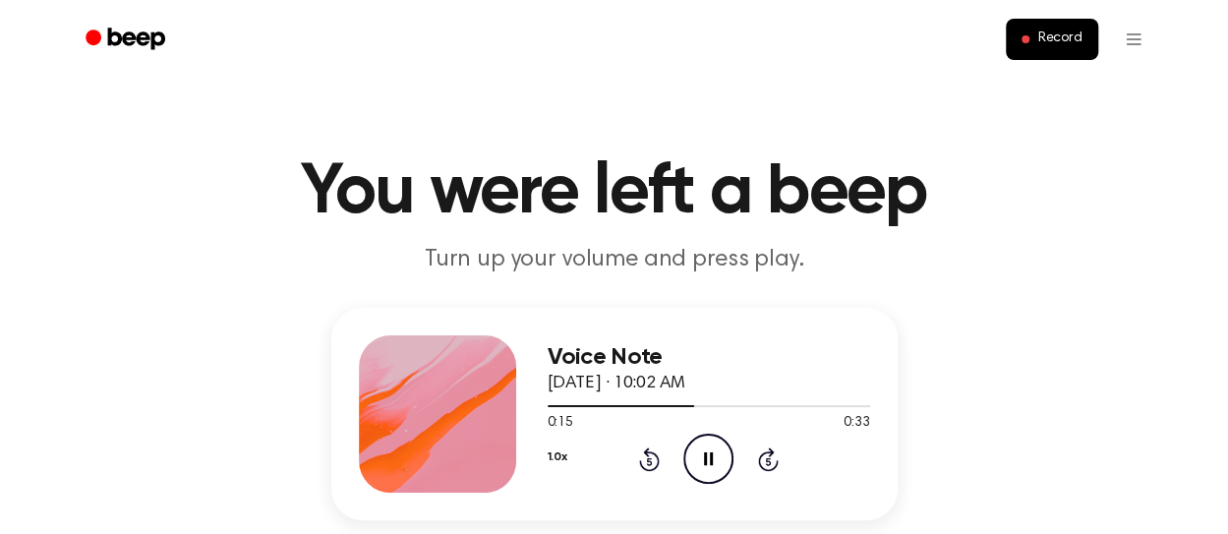
click at [699, 447] on icon "Pause Audio" at bounding box center [708, 459] width 50 height 50
click at [699, 447] on icon "Play Audio" at bounding box center [708, 459] width 50 height 50
click at [699, 447] on icon "Pause Audio" at bounding box center [708, 459] width 50 height 50
click at [699, 447] on icon "Play Audio" at bounding box center [708, 459] width 50 height 50
click at [699, 447] on icon "Pause Audio" at bounding box center [708, 459] width 50 height 50
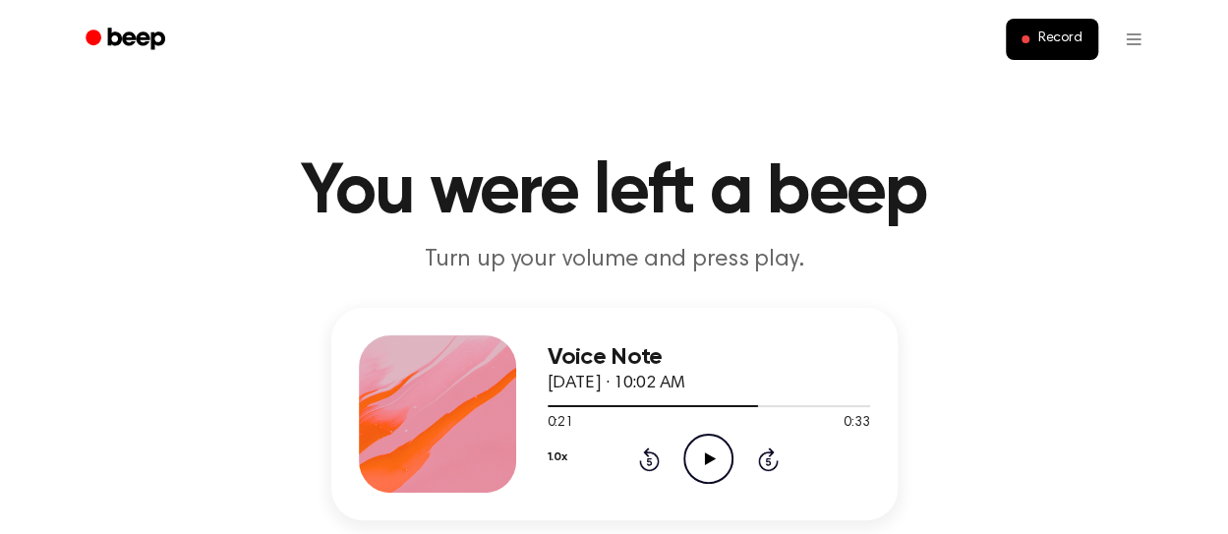
click at [699, 447] on icon "Play Audio" at bounding box center [708, 459] width 50 height 50
click at [699, 447] on icon "Pause Audio" at bounding box center [708, 459] width 50 height 50
click at [699, 447] on icon "Play Audio" at bounding box center [708, 459] width 50 height 50
click at [699, 447] on icon "Pause Audio" at bounding box center [708, 459] width 50 height 50
click at [699, 447] on icon "Play Audio" at bounding box center [708, 459] width 50 height 50
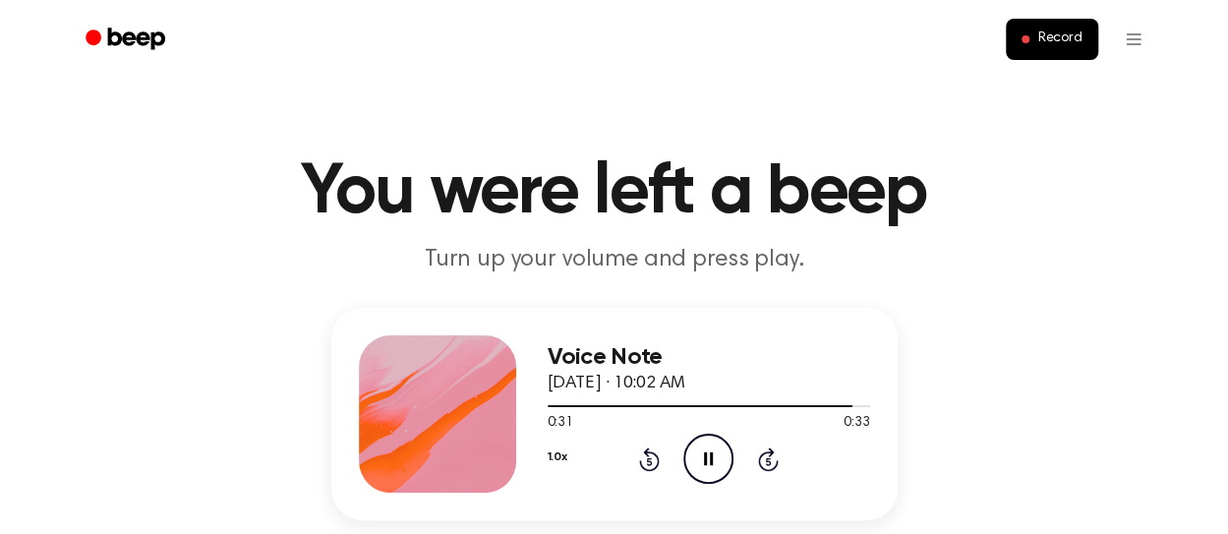
click at [699, 447] on icon "Pause Audio" at bounding box center [708, 459] width 50 height 50
click at [720, 463] on icon "Play Audio" at bounding box center [708, 459] width 50 height 50
click at [724, 449] on icon "Pause Audio" at bounding box center [708, 459] width 50 height 50
click at [651, 459] on icon "Rewind 5 seconds" at bounding box center [649, 459] width 22 height 26
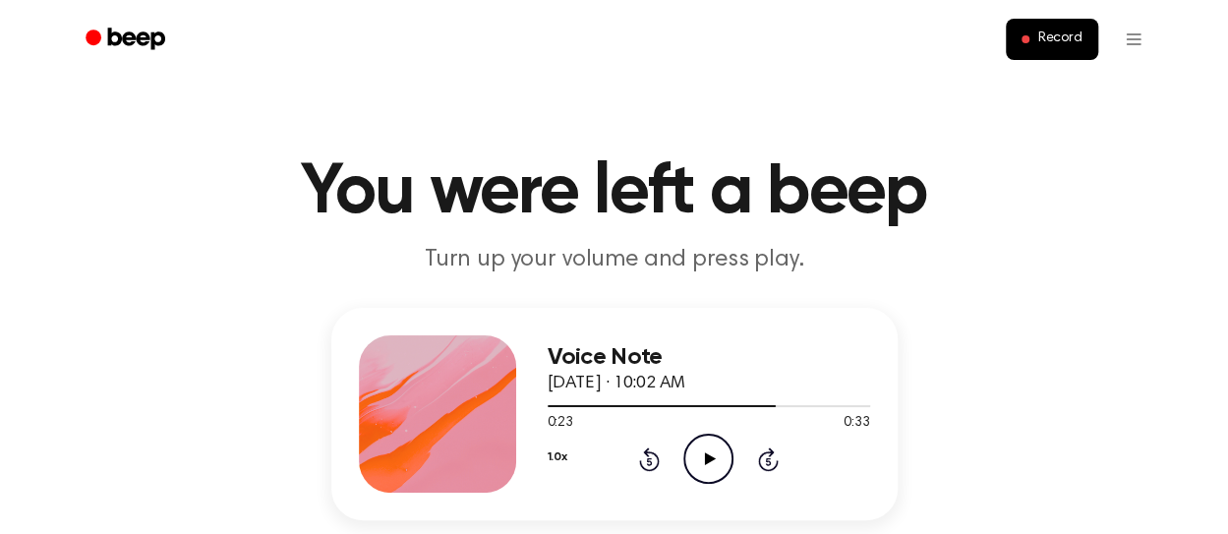
click at [651, 459] on icon "Rewind 5 seconds" at bounding box center [649, 459] width 22 height 26
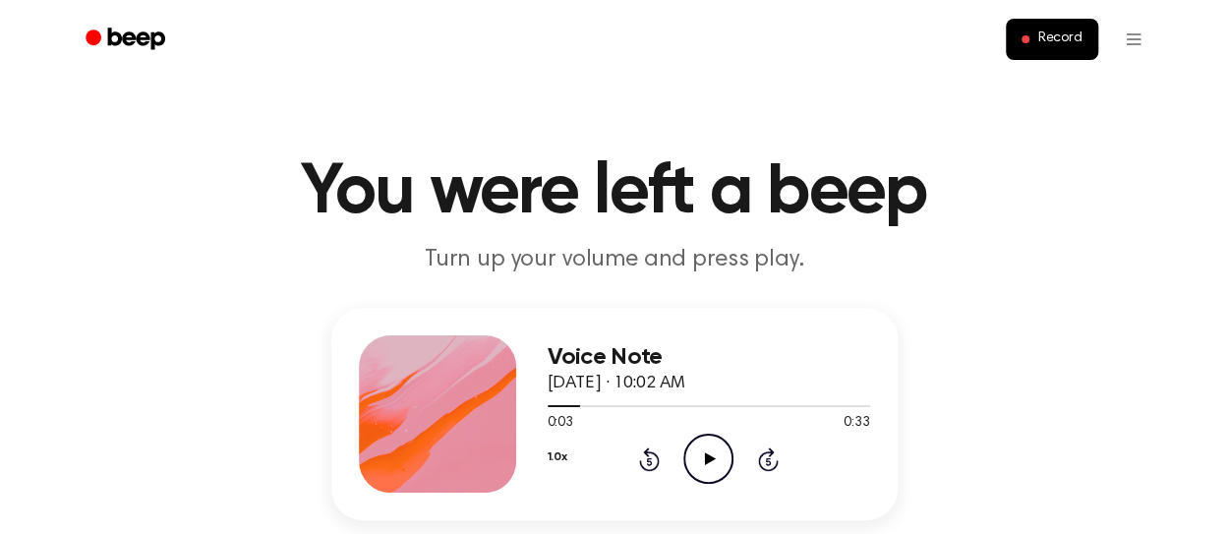
click at [651, 459] on icon "Rewind 5 seconds" at bounding box center [649, 459] width 22 height 26
click at [701, 457] on icon "Play Audio" at bounding box center [708, 459] width 50 height 50
click at [701, 457] on icon "Pause Audio" at bounding box center [708, 459] width 50 height 50
click at [701, 457] on icon "Play Audio" at bounding box center [708, 459] width 50 height 50
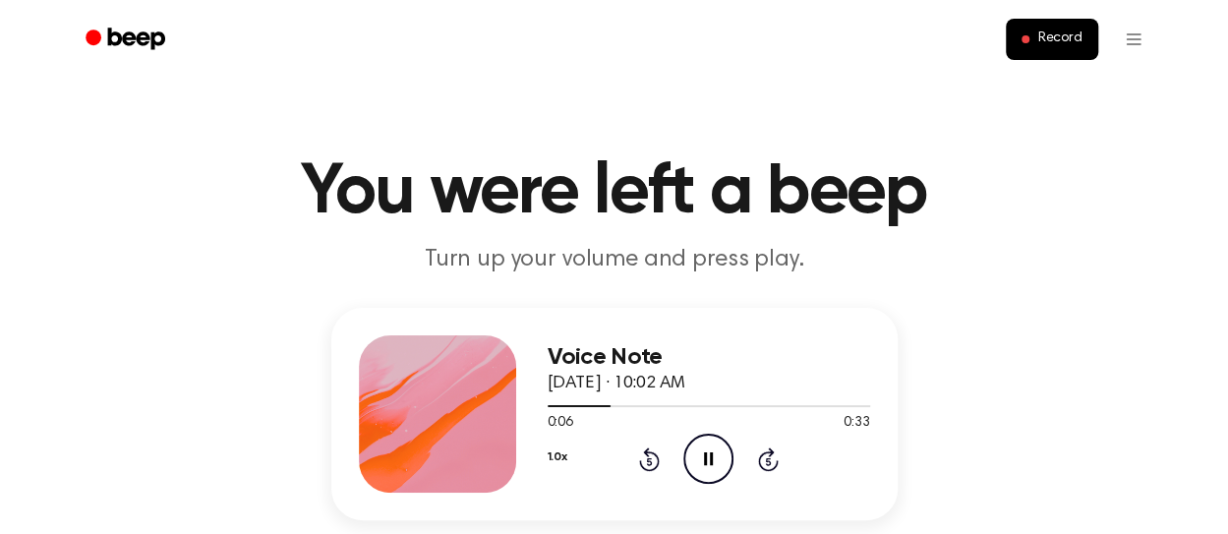
click at [701, 457] on icon "Pause Audio" at bounding box center [708, 459] width 50 height 50
click at [701, 457] on icon "Play Audio" at bounding box center [708, 459] width 50 height 50
click at [701, 457] on icon "Pause Audio" at bounding box center [708, 459] width 50 height 50
click at [701, 457] on icon "Play Audio" at bounding box center [708, 459] width 50 height 50
click at [701, 457] on icon "Pause Audio" at bounding box center [708, 459] width 50 height 50
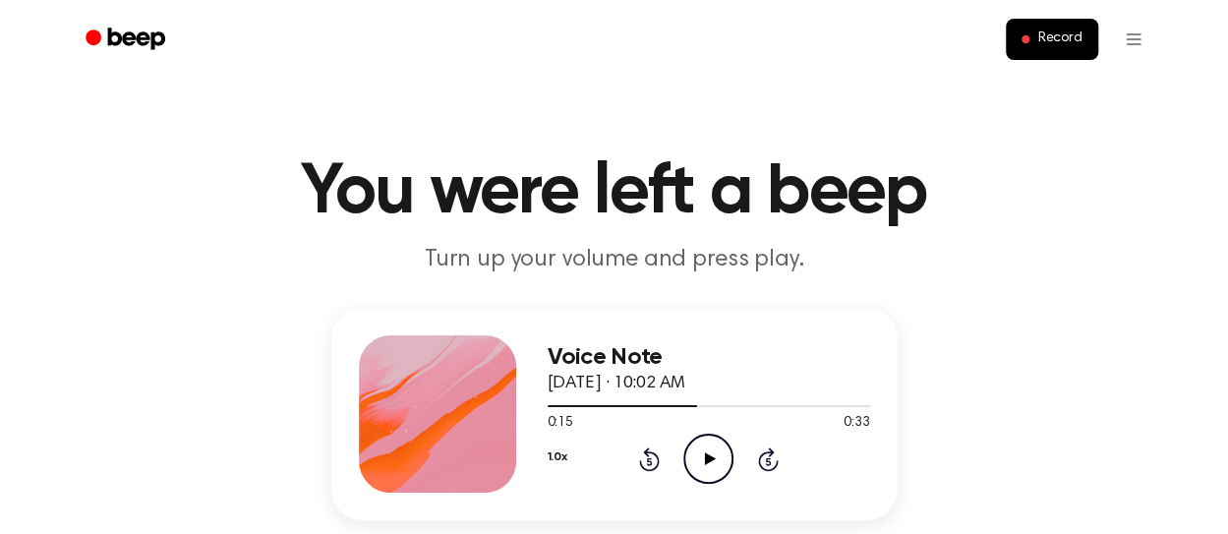
click at [701, 457] on icon "Play Audio" at bounding box center [708, 459] width 50 height 50
click at [701, 457] on icon "Pause Audio" at bounding box center [708, 459] width 50 height 50
click at [701, 457] on icon "Play Audio" at bounding box center [708, 459] width 50 height 50
click at [701, 457] on icon "Pause Audio" at bounding box center [708, 459] width 50 height 50
click at [701, 457] on icon "Play Audio" at bounding box center [708, 459] width 50 height 50
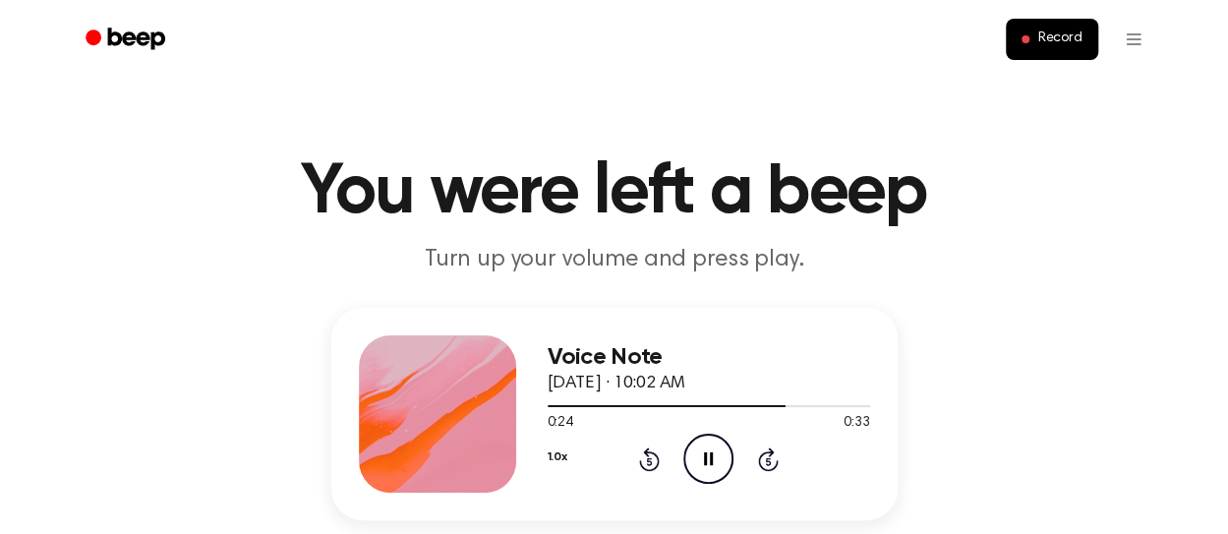
click at [701, 457] on icon "Pause Audio" at bounding box center [708, 459] width 50 height 50
click at [701, 457] on icon "Play Audio" at bounding box center [708, 459] width 50 height 50
click at [700, 459] on icon "Pause Audio" at bounding box center [708, 459] width 50 height 50
click at [700, 459] on icon "Play Audio" at bounding box center [708, 459] width 50 height 50
click at [700, 459] on icon "Pause Audio" at bounding box center [708, 459] width 50 height 50
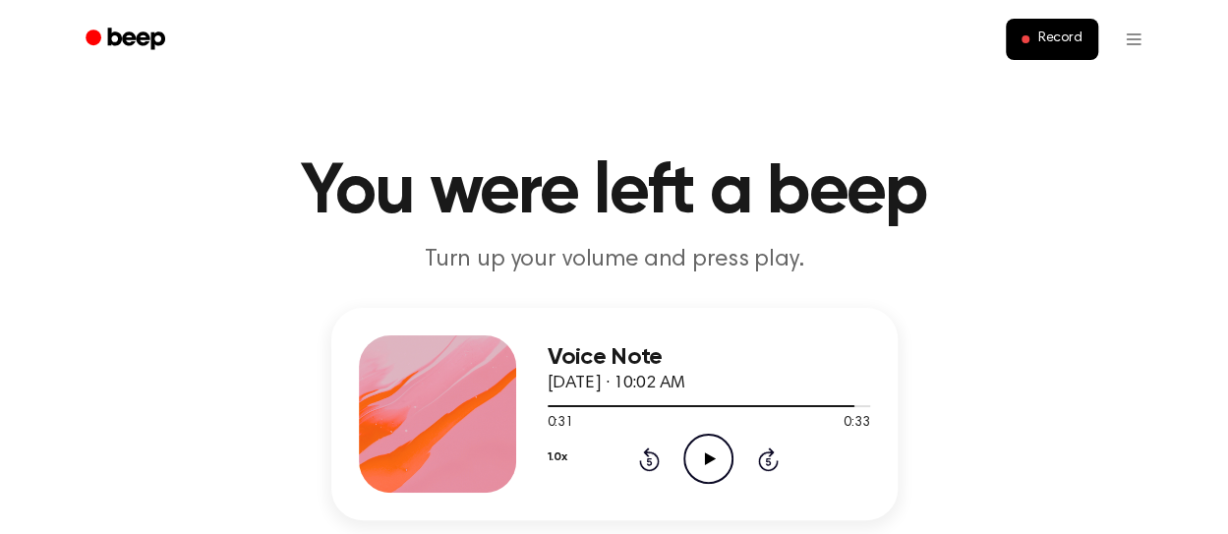
click at [700, 459] on icon "Play Audio" at bounding box center [708, 459] width 50 height 50
click at [659, 460] on icon at bounding box center [649, 459] width 21 height 24
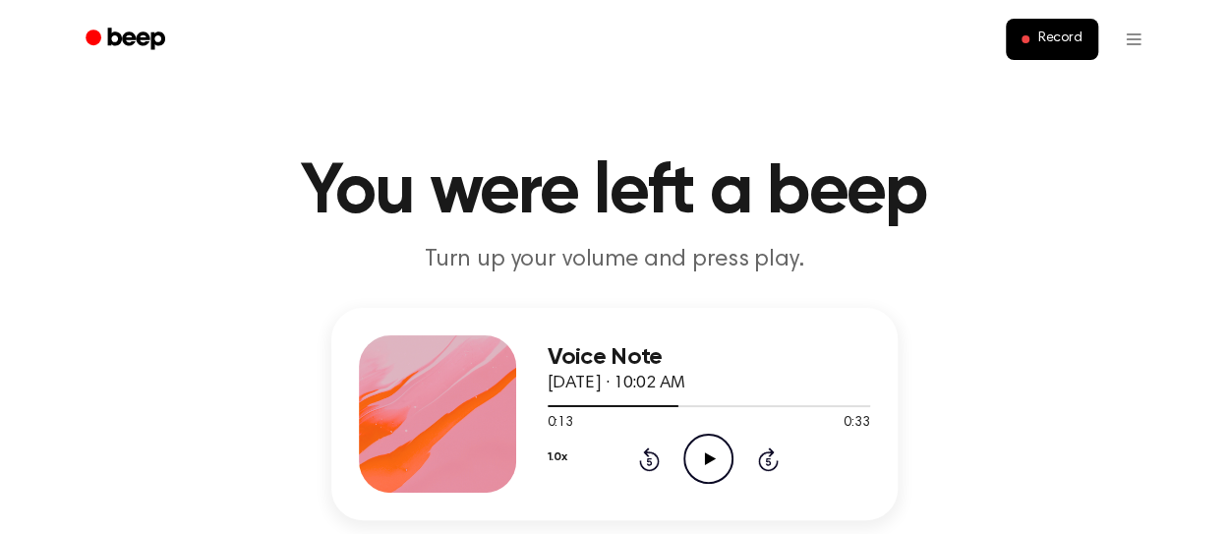
click at [659, 460] on icon at bounding box center [649, 459] width 21 height 24
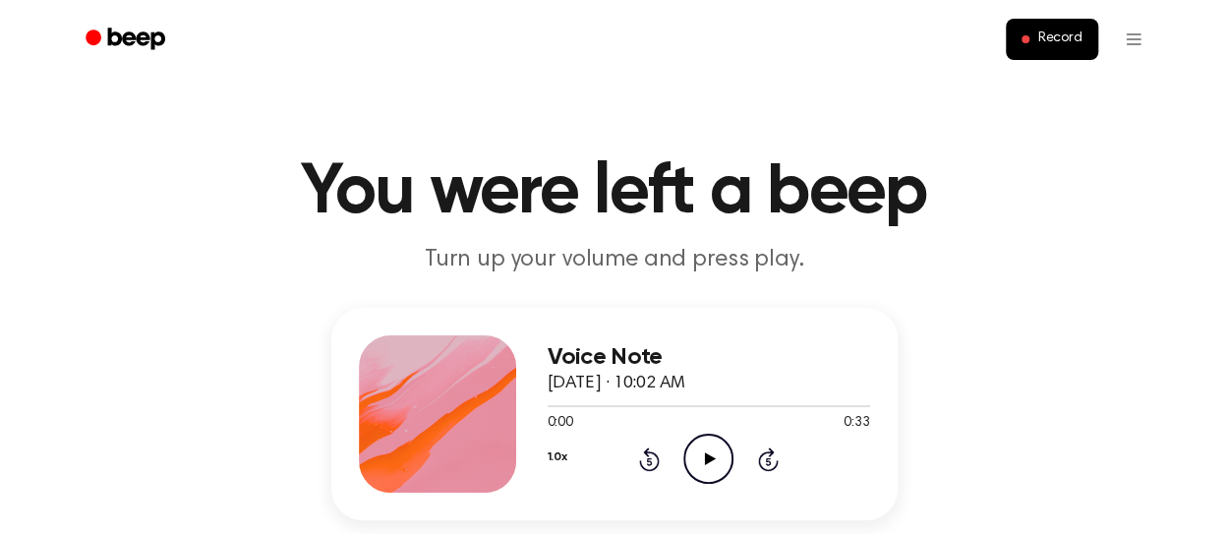
click at [698, 465] on icon "Play Audio" at bounding box center [708, 459] width 50 height 50
click at [698, 465] on icon "Pause Audio" at bounding box center [708, 459] width 50 height 50
click at [649, 457] on icon at bounding box center [649, 461] width 5 height 8
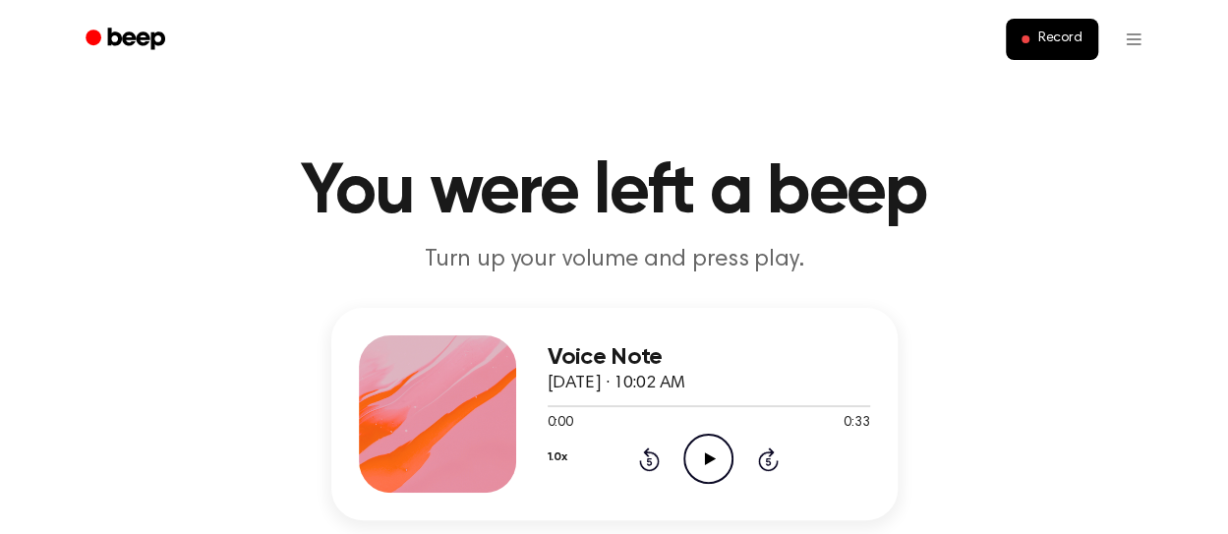
click at [708, 459] on icon at bounding box center [710, 458] width 11 height 13
click at [708, 459] on icon "Pause Audio" at bounding box center [708, 459] width 50 height 50
click at [708, 459] on icon at bounding box center [710, 458] width 11 height 13
click at [708, 459] on icon "Pause Audio" at bounding box center [708, 459] width 50 height 50
click at [708, 459] on icon at bounding box center [710, 458] width 11 height 13
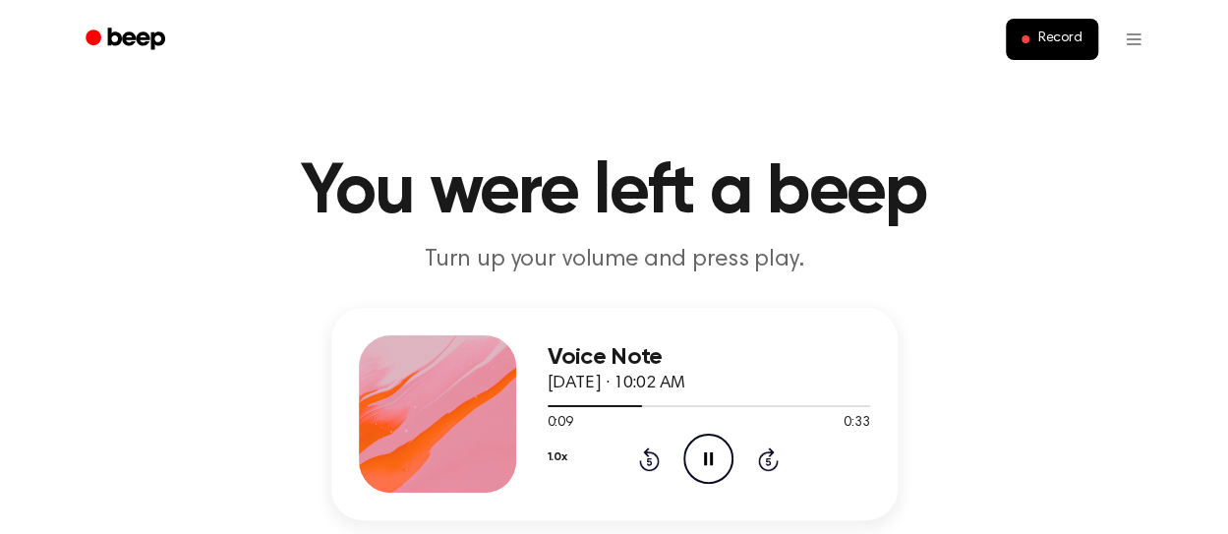
click at [708, 459] on icon "Pause Audio" at bounding box center [708, 459] width 50 height 50
click at [708, 459] on icon at bounding box center [710, 458] width 11 height 13
click at [719, 443] on icon "Pause Audio" at bounding box center [708, 459] width 50 height 50
click at [719, 443] on icon "Play Audio" at bounding box center [708, 459] width 50 height 50
click at [719, 443] on icon "Pause Audio" at bounding box center [708, 459] width 50 height 50
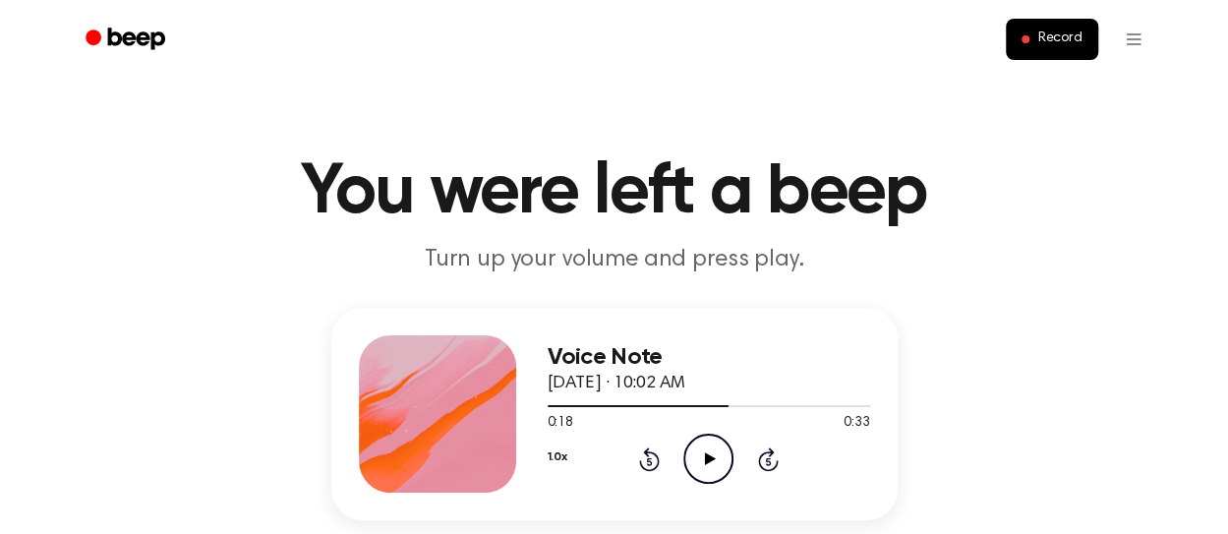
click at [719, 443] on icon "Play Audio" at bounding box center [708, 459] width 50 height 50
click at [719, 443] on icon "Pause Audio" at bounding box center [708, 459] width 50 height 50
click at [719, 443] on icon "Play Audio" at bounding box center [708, 459] width 50 height 50
click at [719, 443] on icon "Pause Audio" at bounding box center [708, 459] width 50 height 50
click at [719, 443] on icon "Play Audio" at bounding box center [708, 459] width 50 height 50
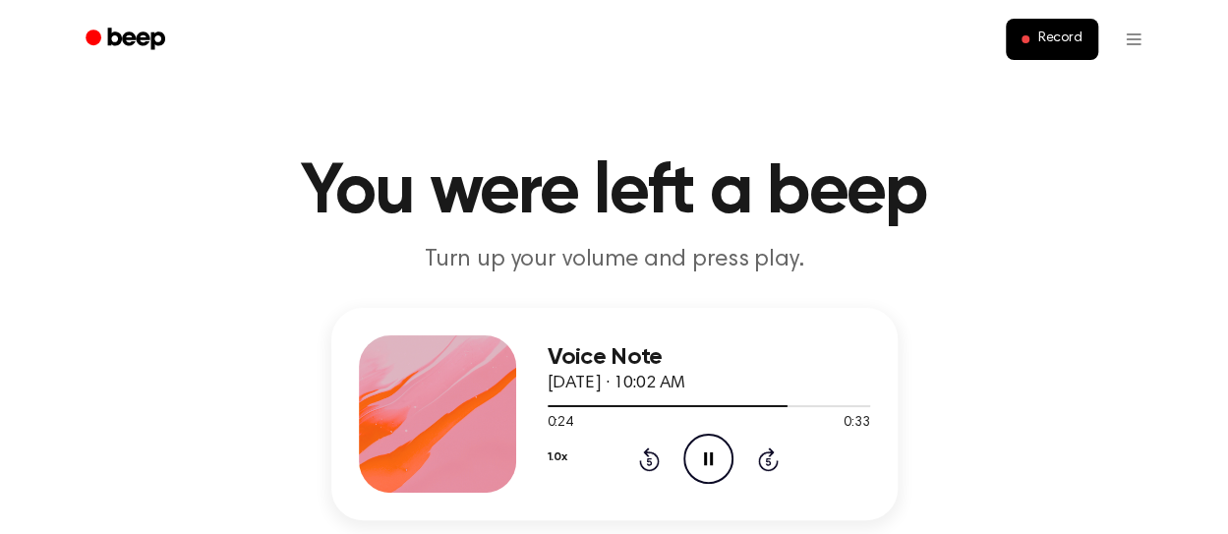
click at [719, 443] on icon "Pause Audio" at bounding box center [708, 459] width 50 height 50
click at [719, 443] on icon "Play Audio" at bounding box center [708, 459] width 50 height 50
click at [719, 443] on icon "Pause Audio" at bounding box center [708, 459] width 50 height 50
click at [719, 443] on icon "Play Audio" at bounding box center [708, 459] width 50 height 50
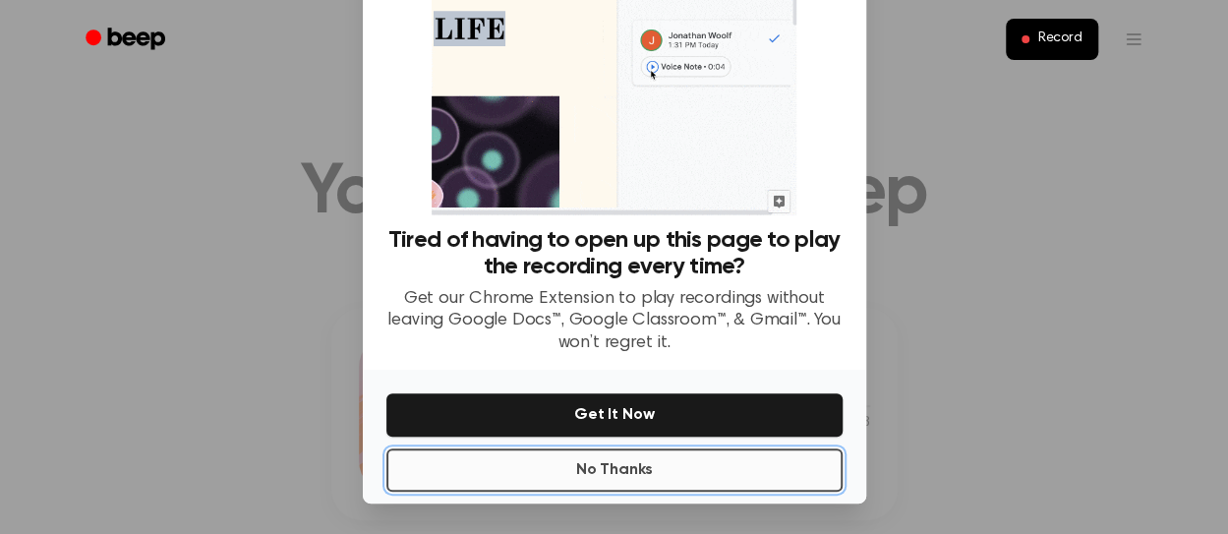
click at [728, 465] on button "No Thanks" at bounding box center [614, 469] width 456 height 43
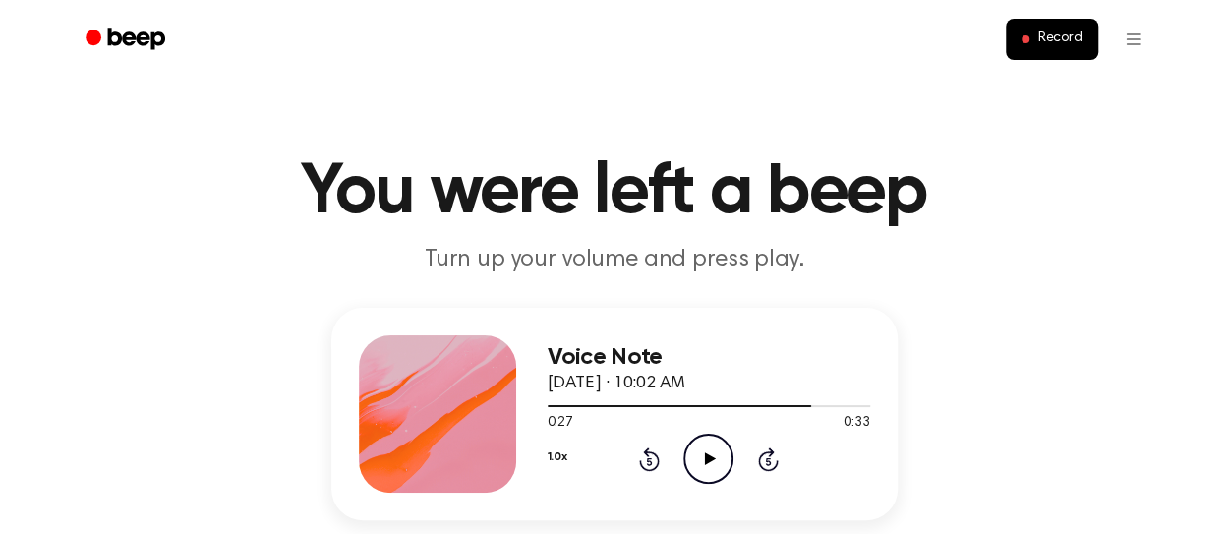
click at [708, 465] on icon "Play Audio" at bounding box center [708, 459] width 50 height 50
click at [708, 465] on icon "Pause Audio" at bounding box center [708, 459] width 50 height 50
click at [708, 465] on icon "Play Audio" at bounding box center [708, 459] width 50 height 50
click at [708, 465] on icon "Pause Audio" at bounding box center [708, 459] width 50 height 50
click at [708, 465] on icon "Play Audio" at bounding box center [708, 459] width 50 height 50
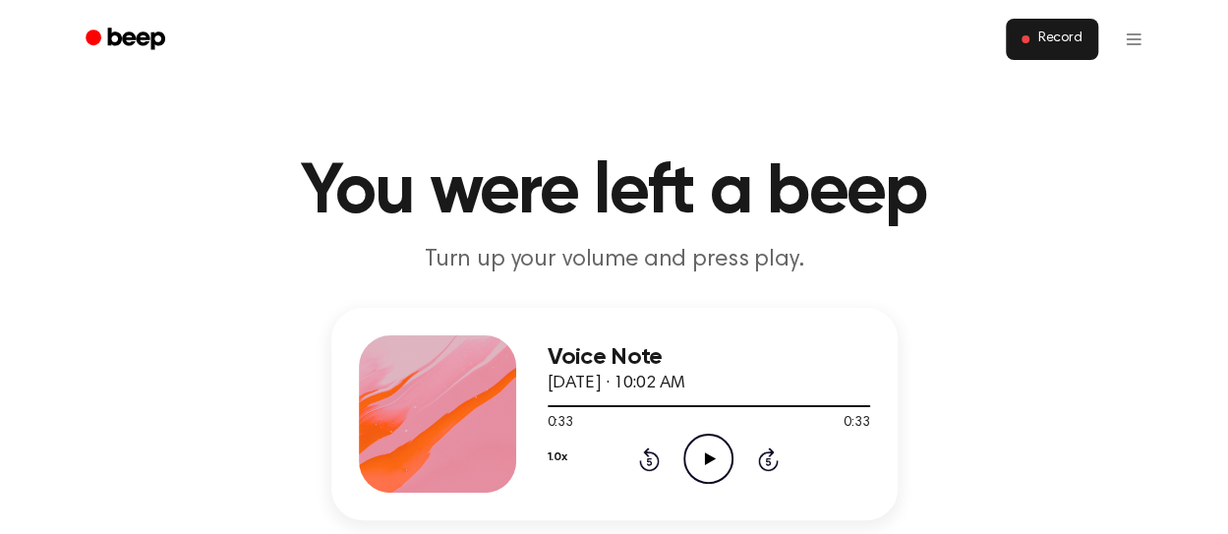
click at [1038, 43] on span "Record" at bounding box center [1059, 39] width 44 height 18
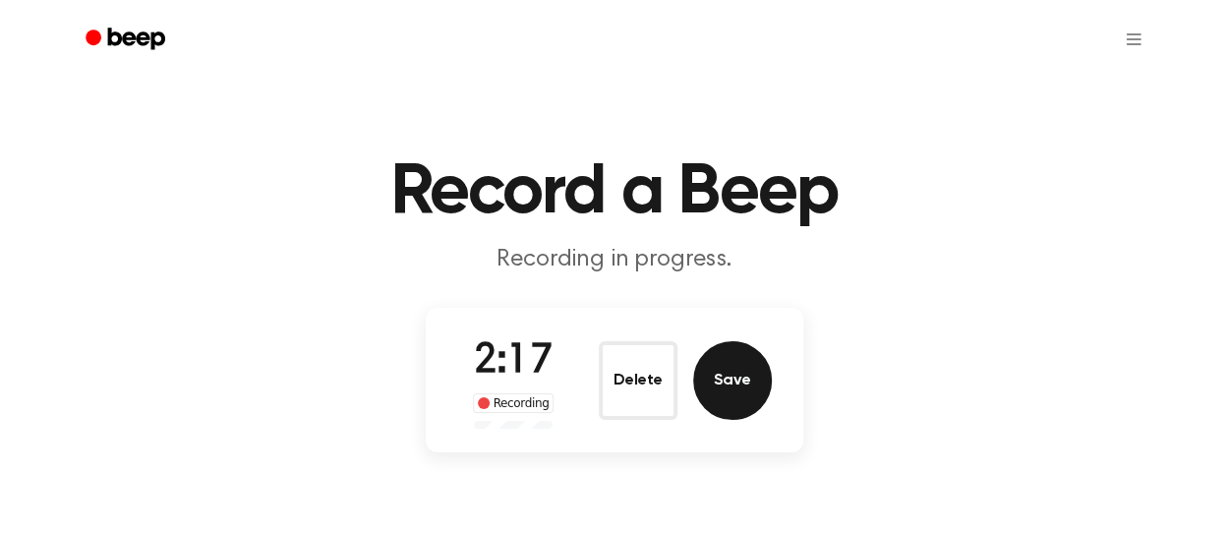
click at [752, 381] on button "Save" at bounding box center [732, 380] width 79 height 79
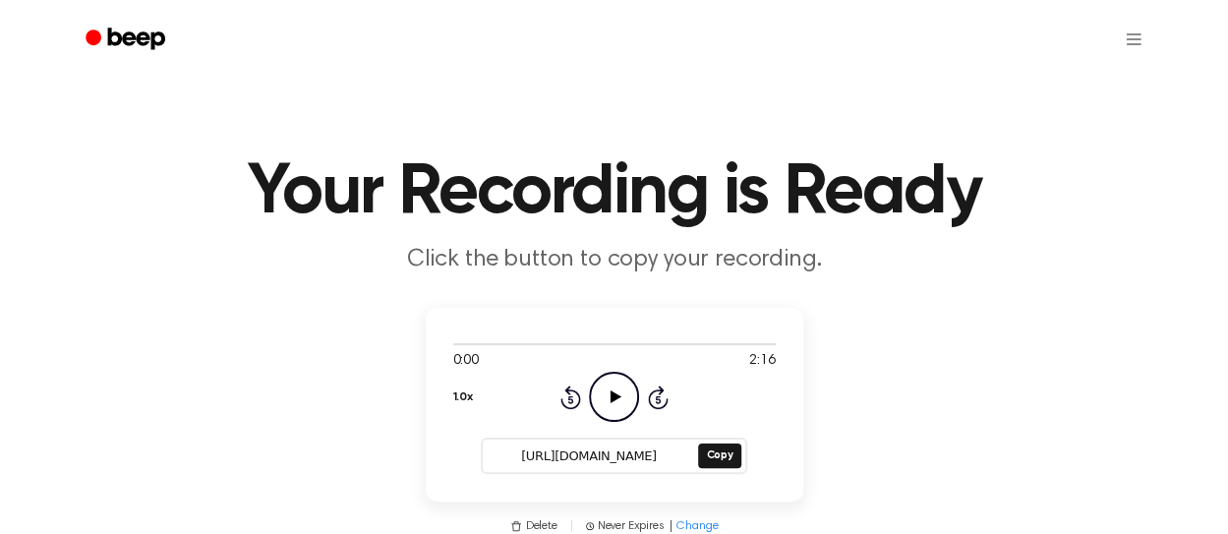
click at [611, 382] on icon "Play Audio" at bounding box center [614, 397] width 50 height 50
click at [621, 392] on icon "Pause Audio" at bounding box center [614, 397] width 50 height 50
